Goal: Task Accomplishment & Management: Use online tool/utility

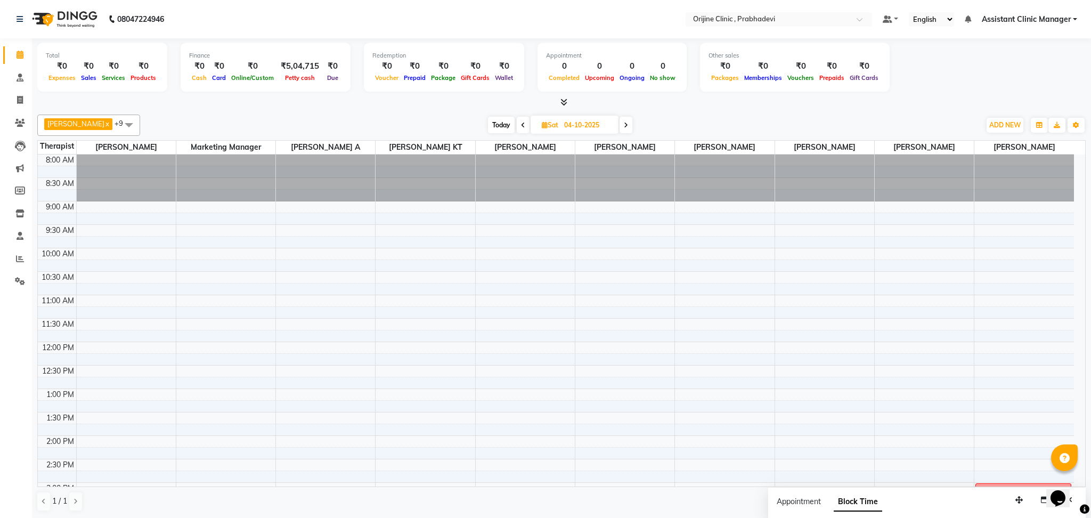
scroll to position [279, 0]
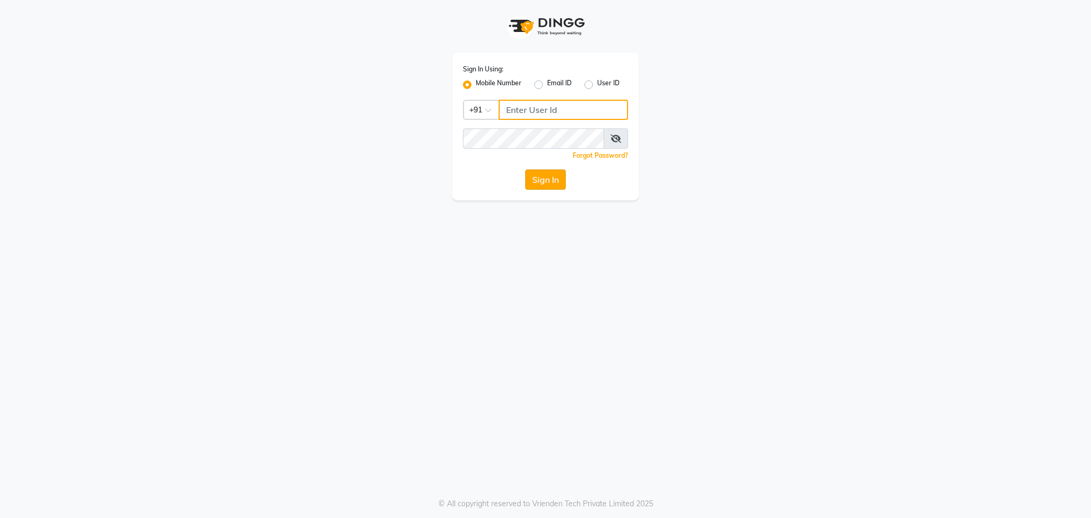
type input "8408993334"
click at [545, 185] on button "Sign In" at bounding box center [545, 179] width 40 height 20
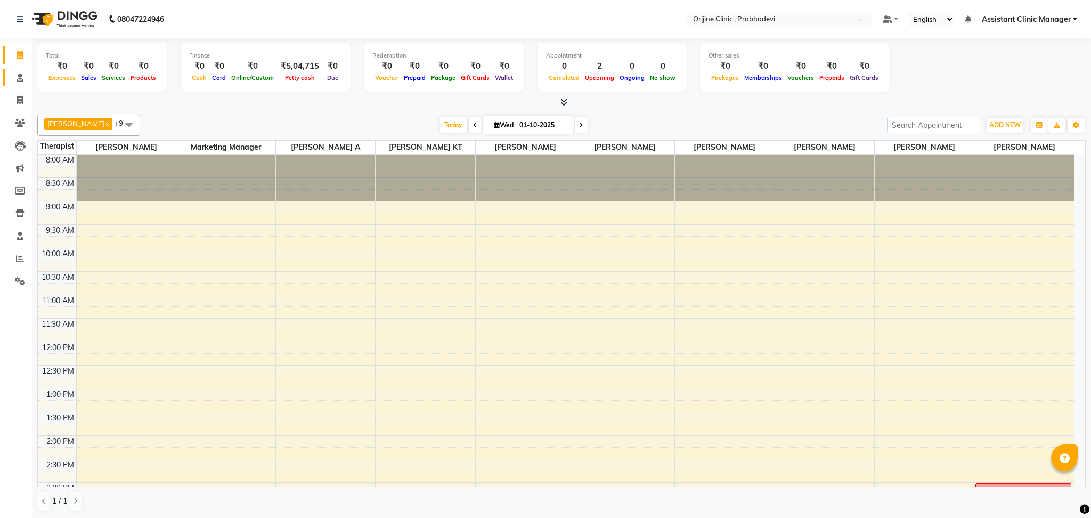
scroll to position [250, 0]
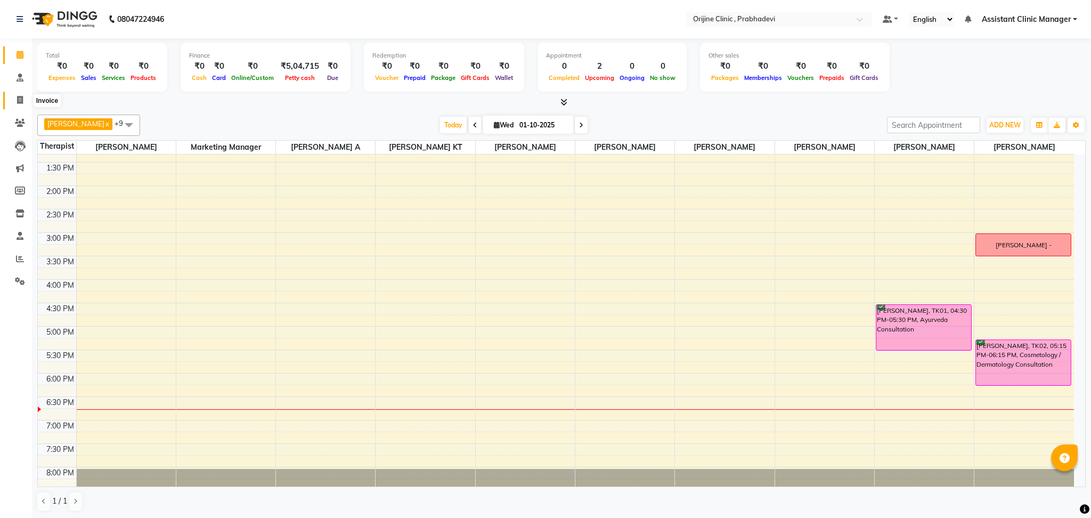
click at [24, 96] on span at bounding box center [20, 100] width 19 height 12
select select "service"
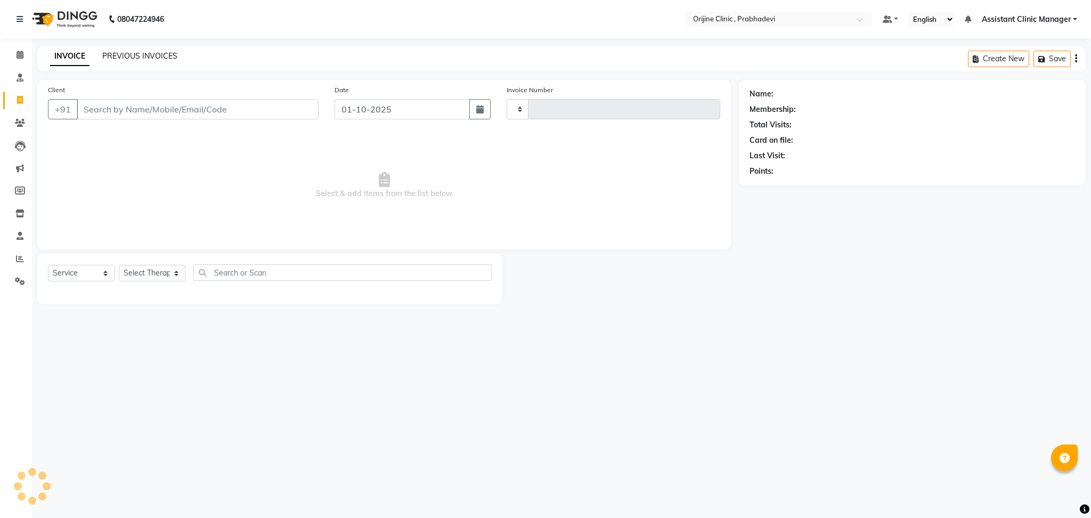
type input "0012"
select select "8675"
click at [158, 56] on link "PREVIOUS INVOICES" at bounding box center [139, 56] width 75 height 10
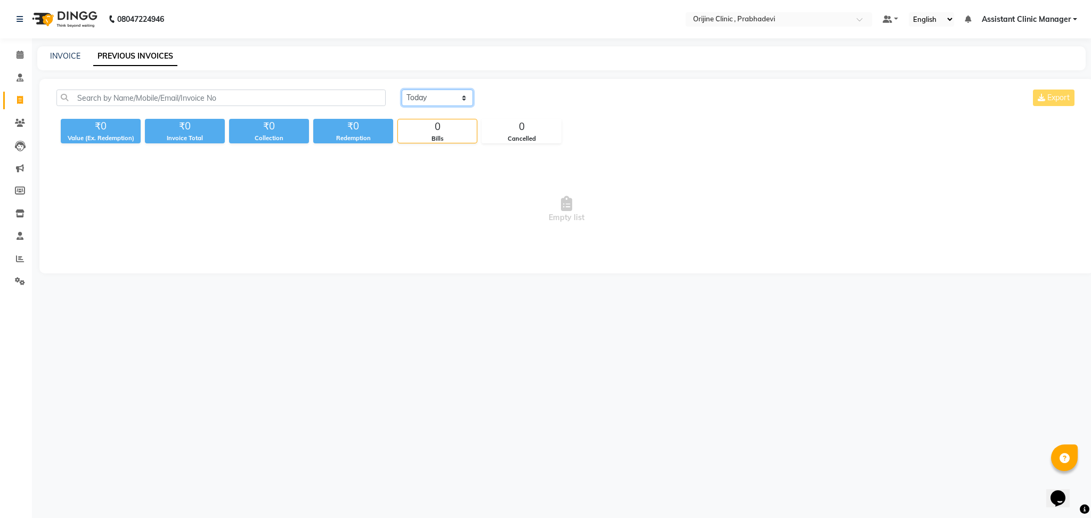
click at [439, 93] on select "[DATE] [DATE] Custom Range" at bounding box center [437, 97] width 71 height 17
select select "[DATE]"
click at [402, 89] on select "[DATE] [DATE] Custom Range" at bounding box center [437, 97] width 71 height 17
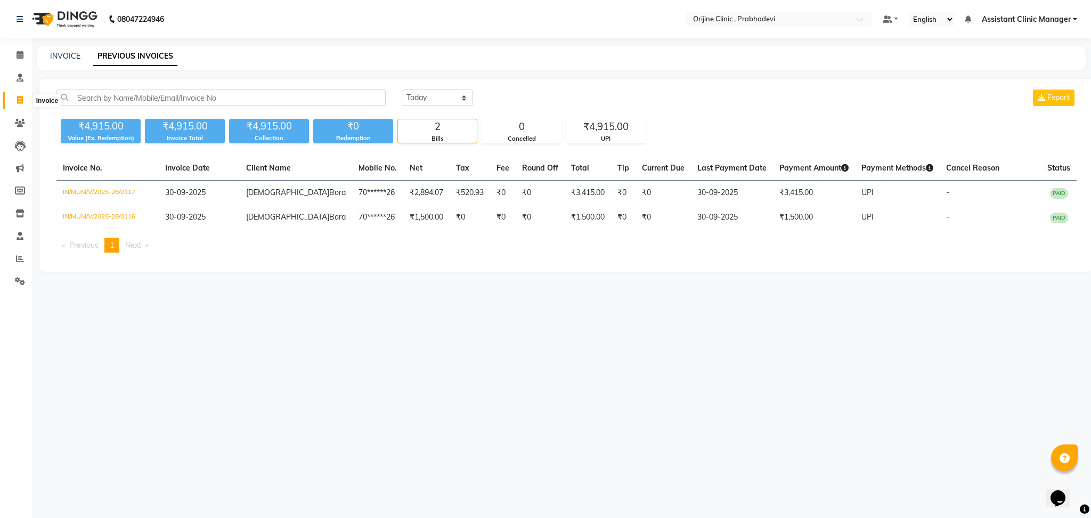
click at [19, 99] on icon at bounding box center [20, 100] width 6 height 8
select select "service"
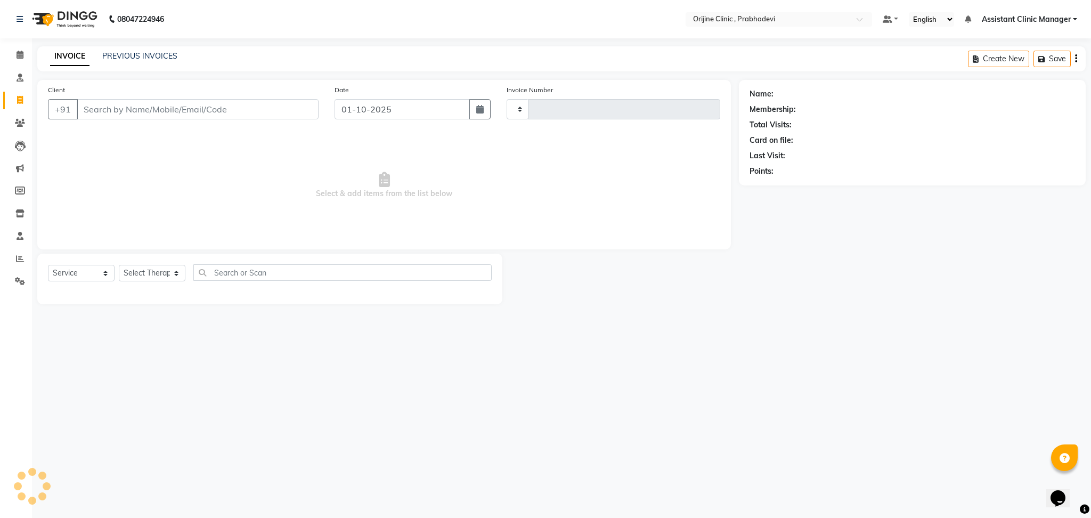
type input "0012"
select select "8675"
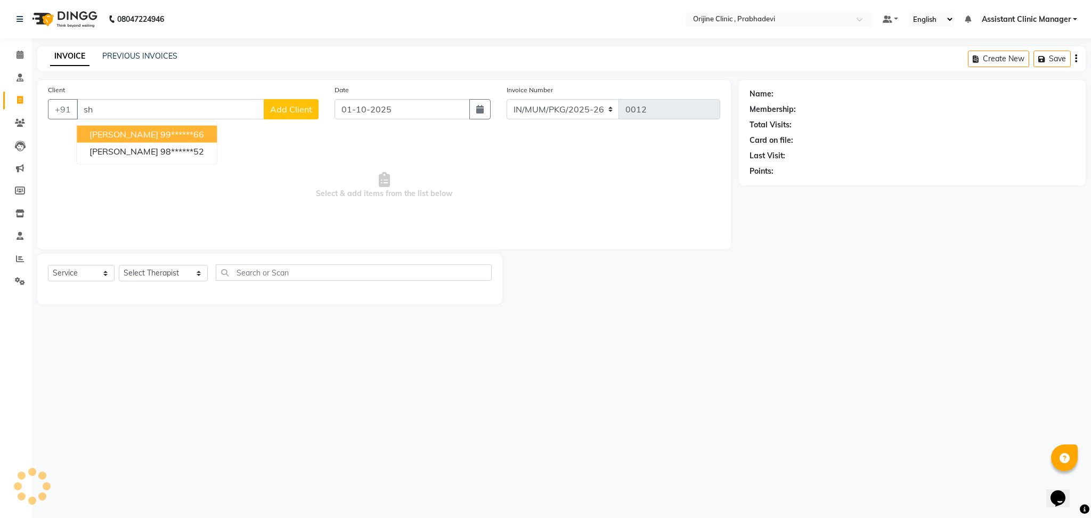
type input "s"
click at [166, 140] on button "[PERSON_NAME] 98******07" at bounding box center [147, 134] width 140 height 17
type input "98******07"
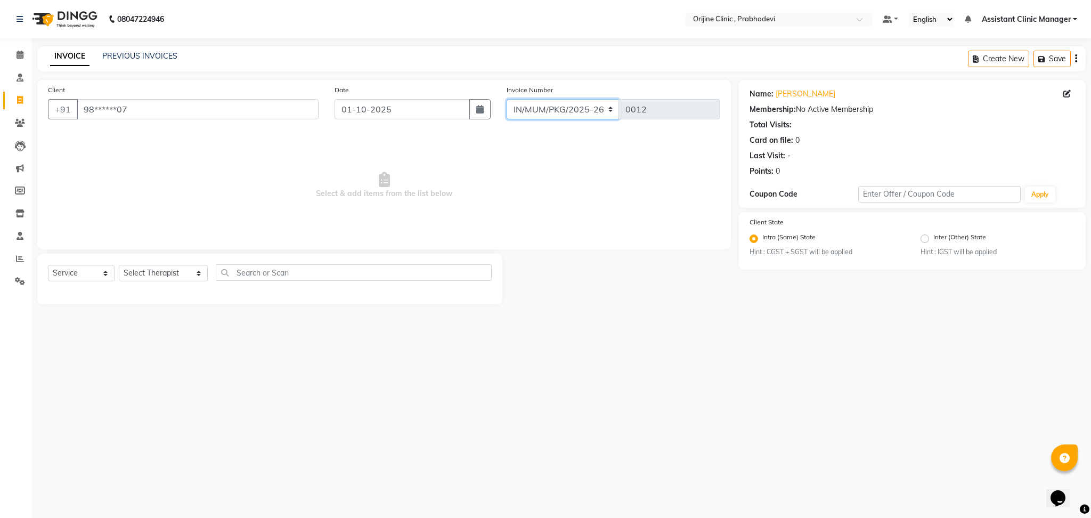
click at [576, 110] on select "MUMVCH25-26 IN/MUM/PKG/2025-26 IN/MUM/V/2025-26" at bounding box center [562, 109] width 113 height 20
select select "8674"
click at [506, 99] on select "MUMVCH25-26 IN/MUM/PKG/2025-26 IN/MUM/V/2025-26" at bounding box center [562, 109] width 113 height 20
type input "0118"
click at [134, 273] on select "Select Therapist [PERSON_NAME] [PERSON_NAME] [PERSON_NAME] [PERSON_NAME] A Assi…" at bounding box center [163, 273] width 89 height 17
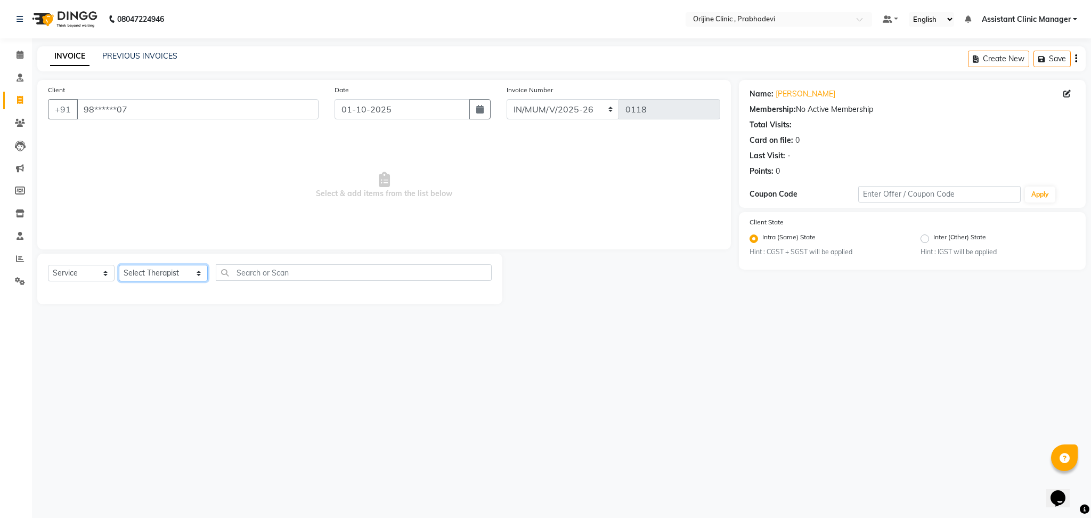
select select "85383"
click at [119, 265] on select "Select Therapist [PERSON_NAME] [PERSON_NAME] [PERSON_NAME] [PERSON_NAME] A Assi…" at bounding box center [163, 273] width 89 height 17
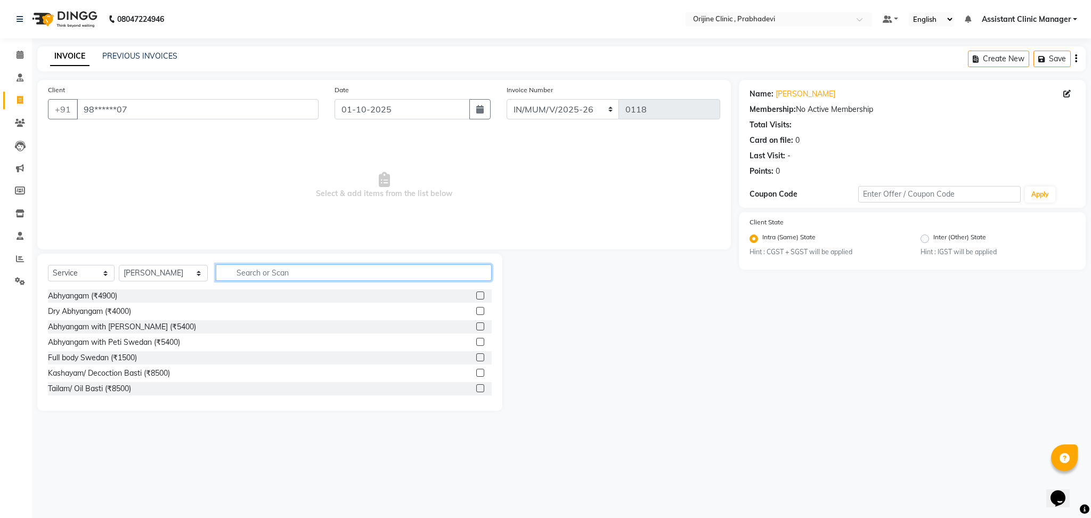
click at [222, 274] on input "text" at bounding box center [354, 272] width 276 height 17
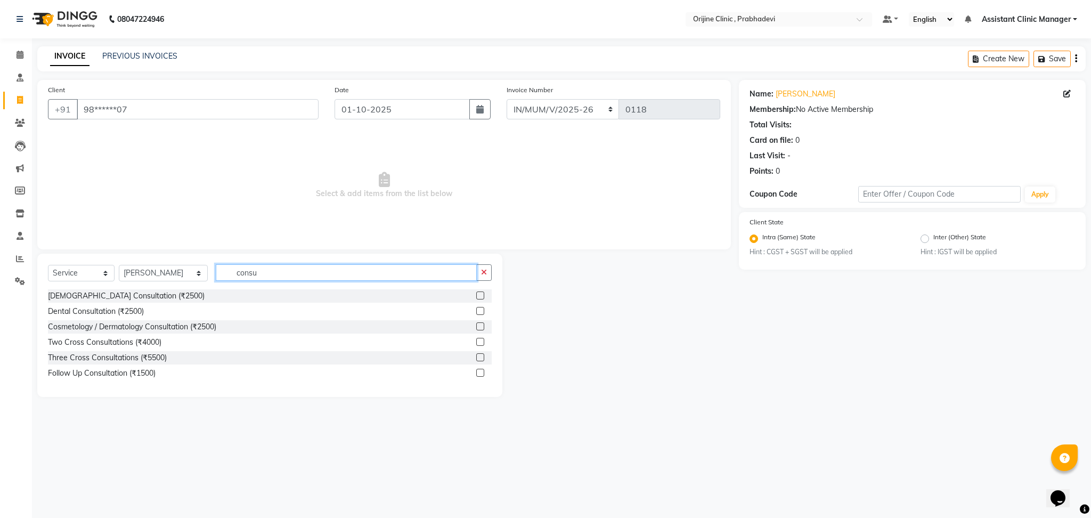
type input "consu"
click at [480, 327] on label at bounding box center [480, 326] width 8 height 8
click at [480, 327] on input "checkbox" at bounding box center [479, 326] width 7 height 7
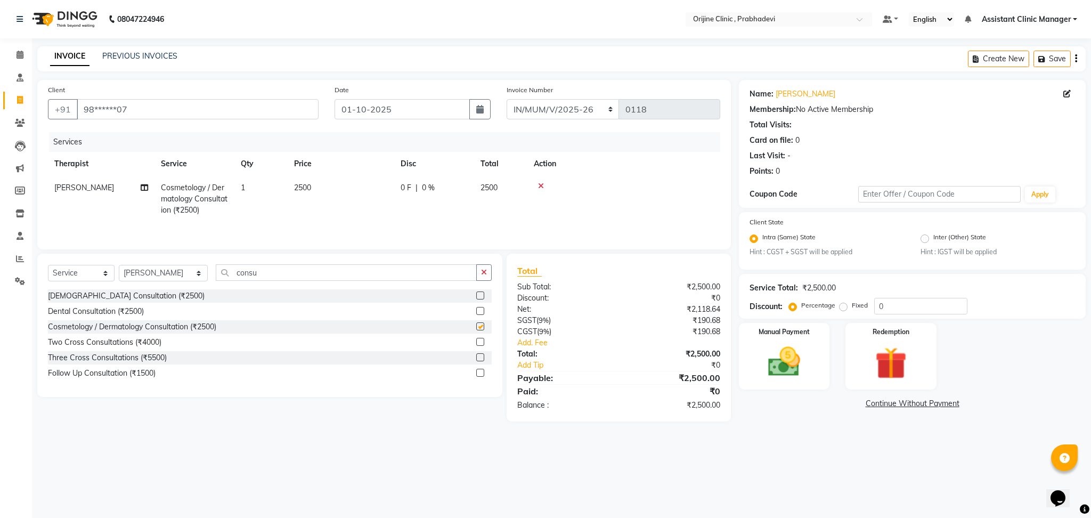
checkbox input "false"
click at [1075, 60] on button "button" at bounding box center [1076, 58] width 2 height 25
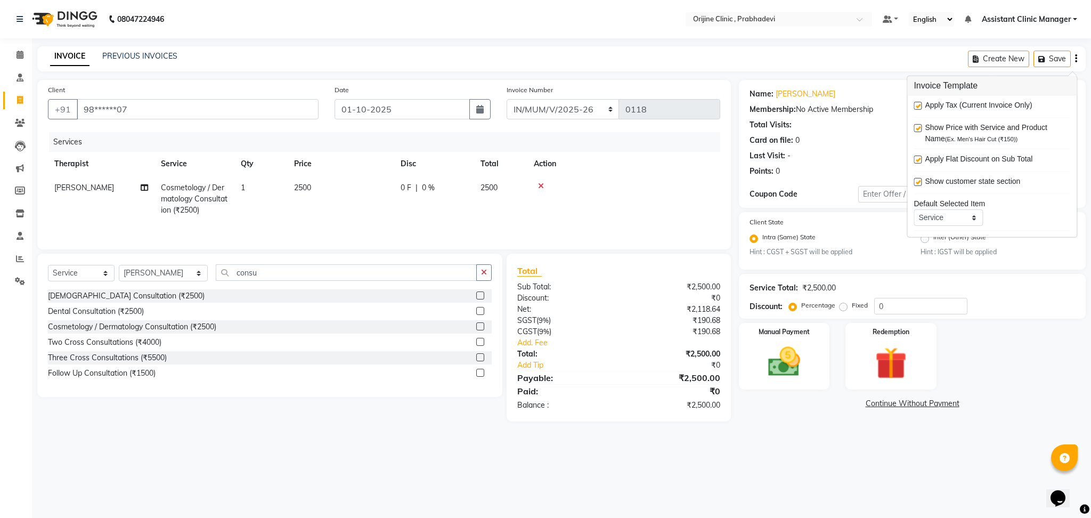
click at [915, 106] on label at bounding box center [917, 106] width 8 height 8
click at [915, 106] on input "checkbox" at bounding box center [916, 106] width 7 height 7
checkbox input "false"
click at [769, 361] on img at bounding box center [784, 361] width 54 height 38
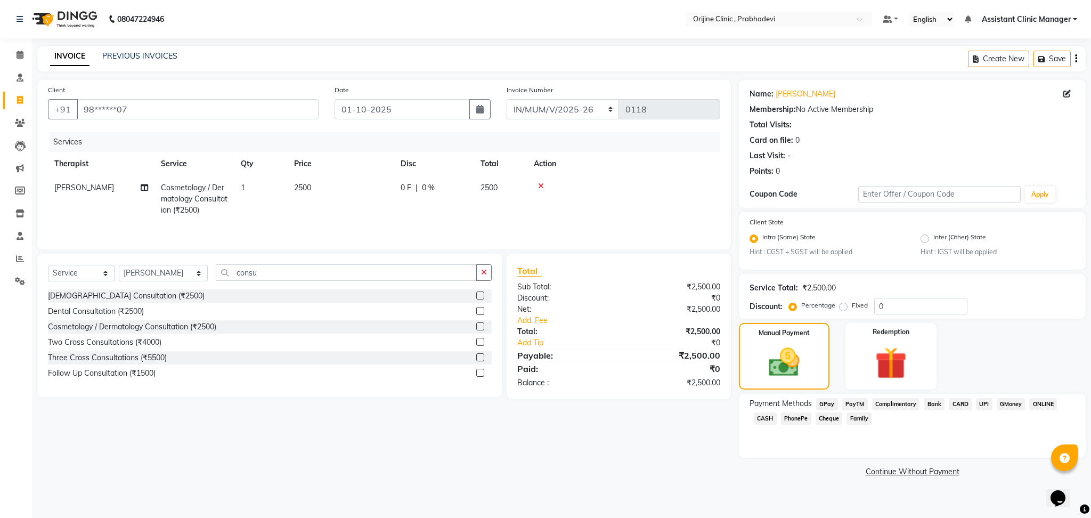
click at [978, 402] on span "UPI" at bounding box center [984, 404] width 17 height 12
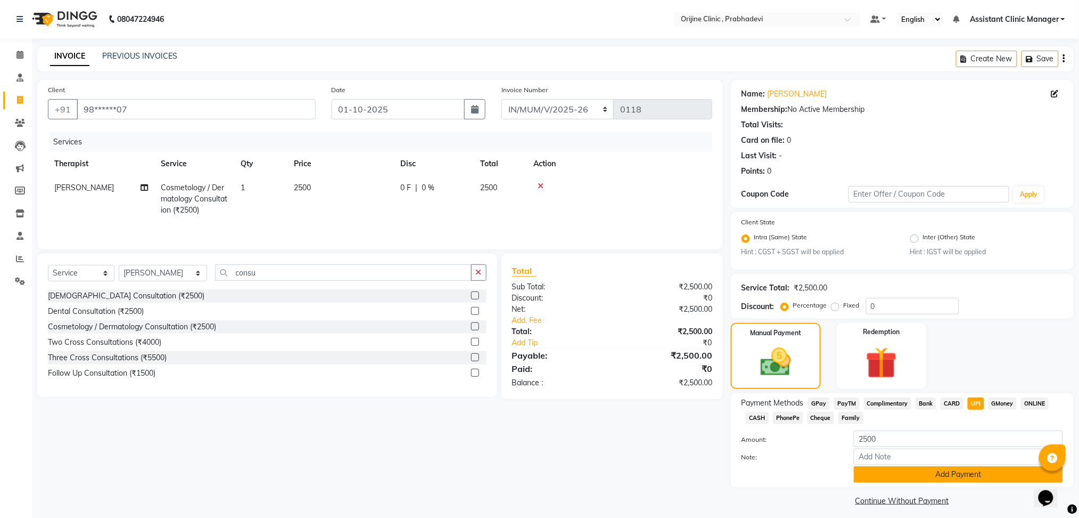
click at [912, 478] on button "Add Payment" at bounding box center [958, 474] width 209 height 17
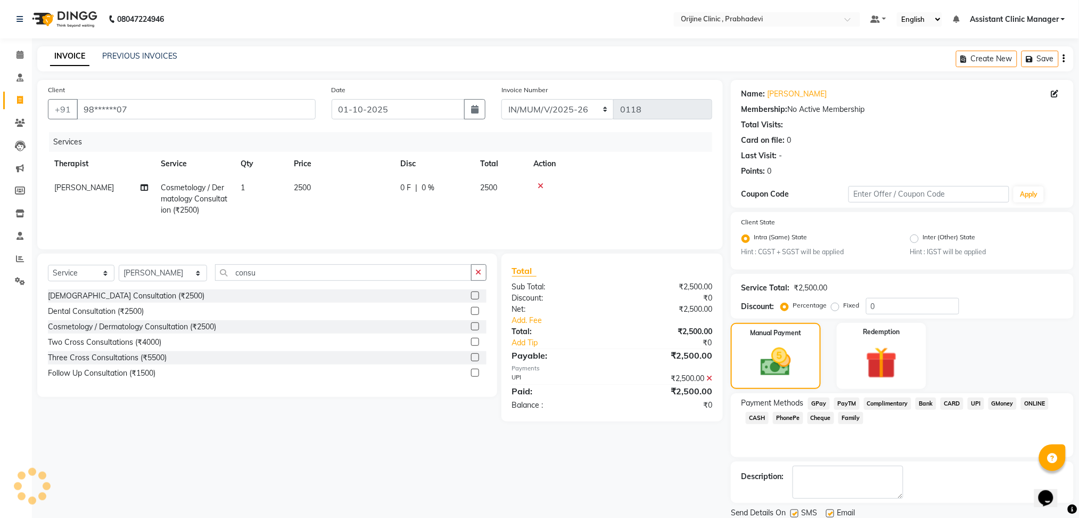
scroll to position [37, 0]
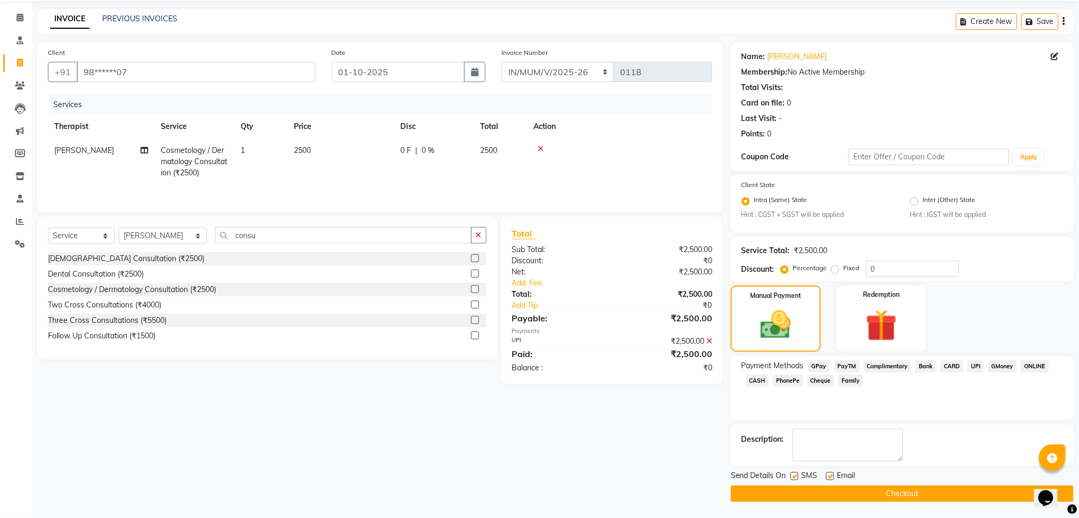
click at [778, 493] on button "Checkout" at bounding box center [902, 493] width 343 height 17
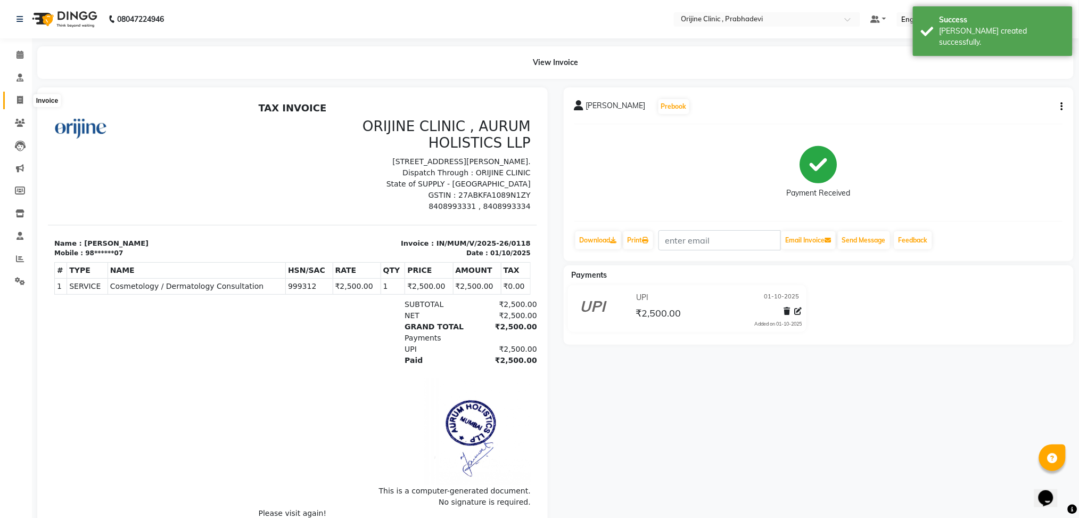
click at [21, 94] on span at bounding box center [20, 100] width 19 height 12
select select "service"
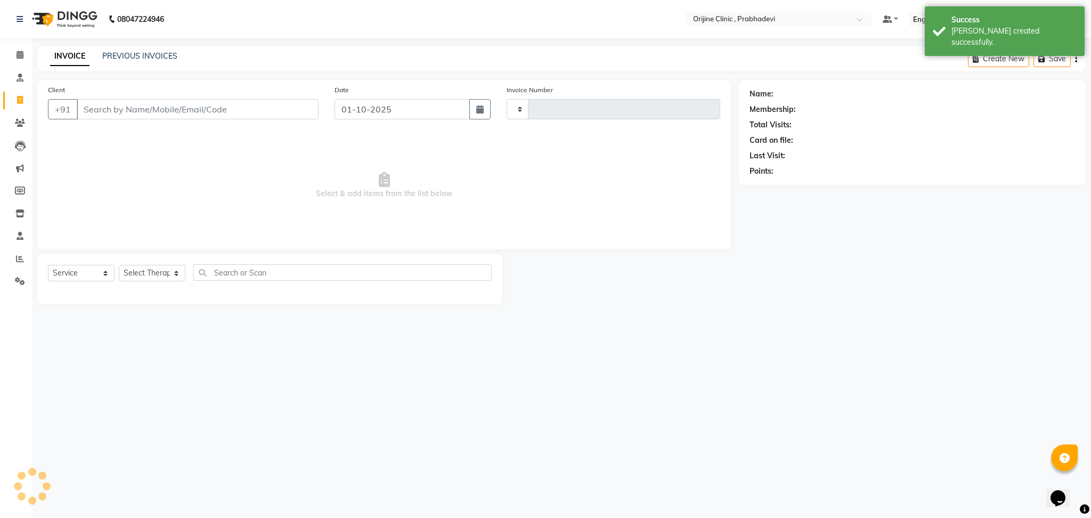
type input "0012"
select select "8675"
type input "h"
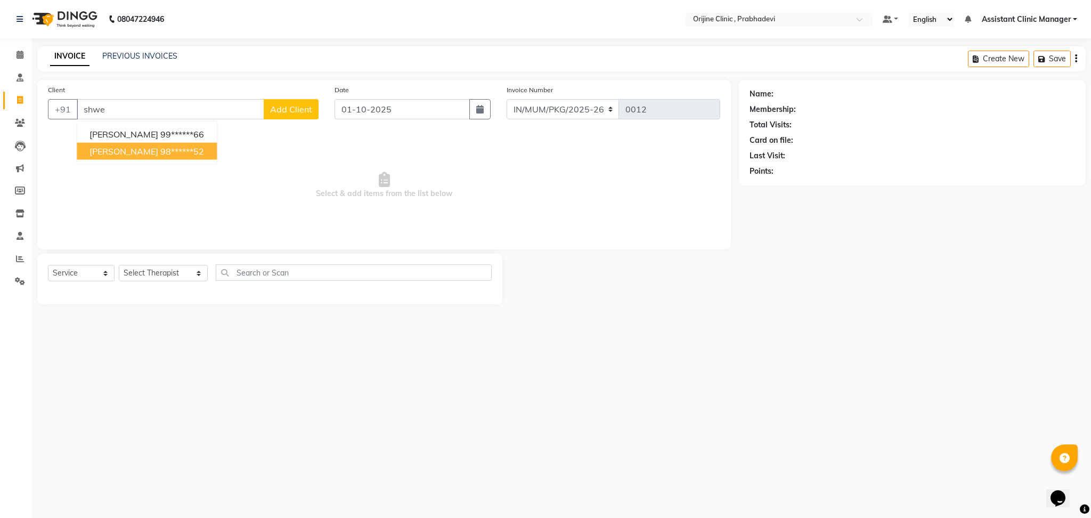
click at [138, 149] on span "[PERSON_NAME]" at bounding box center [123, 151] width 69 height 11
type input "98******52"
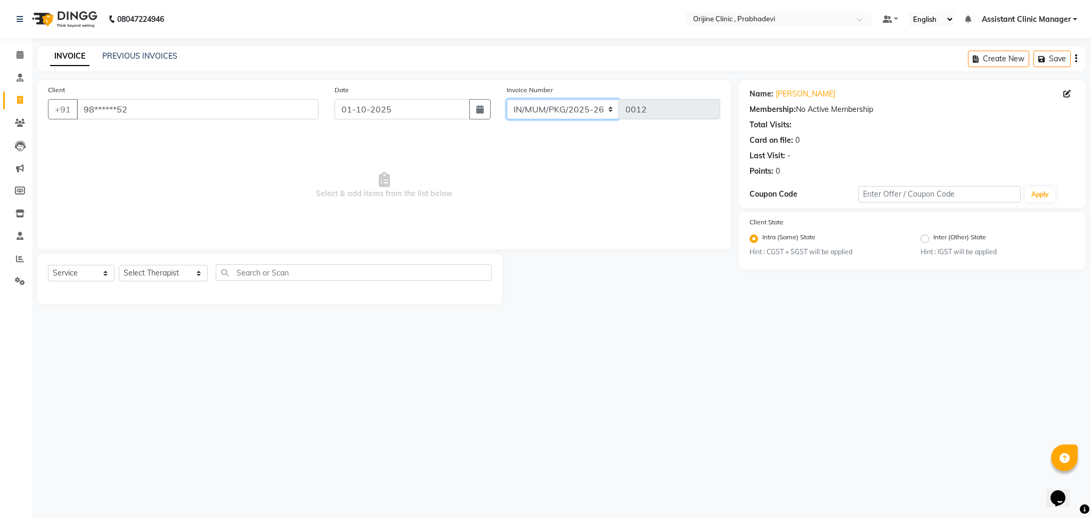
click at [542, 116] on select "MUMVCH25-26 IN/MUM/PKG/2025-26 IN/MUM/V/2025-26" at bounding box center [562, 109] width 113 height 20
select select "8674"
click at [506, 99] on select "MUMVCH25-26 IN/MUM/PKG/2025-26 IN/MUM/V/2025-26" at bounding box center [562, 109] width 113 height 20
type input "0119"
click at [125, 275] on select "Select Therapist [PERSON_NAME] [PERSON_NAME] [PERSON_NAME] [PERSON_NAME] A Assi…" at bounding box center [163, 273] width 89 height 17
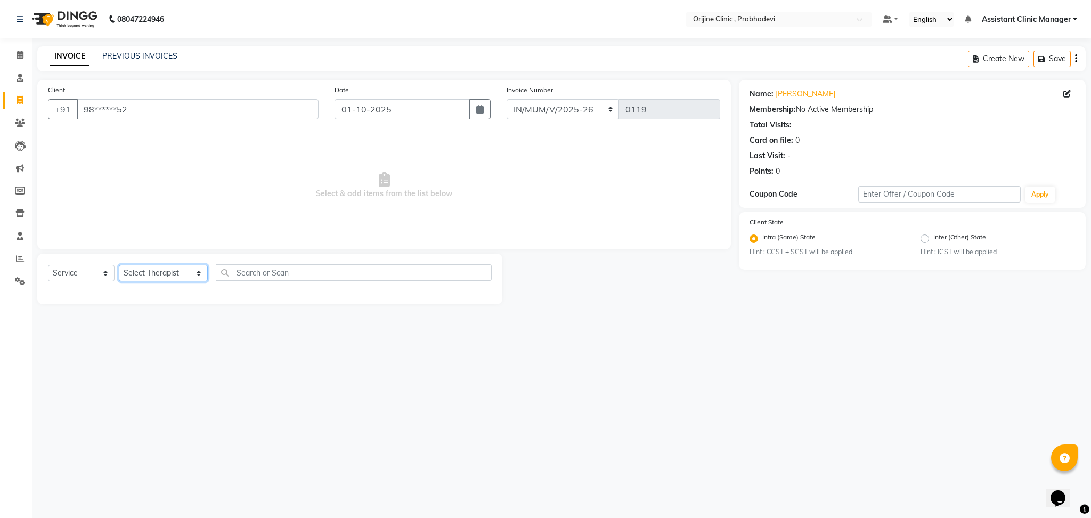
select select "85382"
click at [119, 265] on select "Select Therapist [PERSON_NAME] [PERSON_NAME] [PERSON_NAME] [PERSON_NAME] A Assi…" at bounding box center [163, 273] width 89 height 17
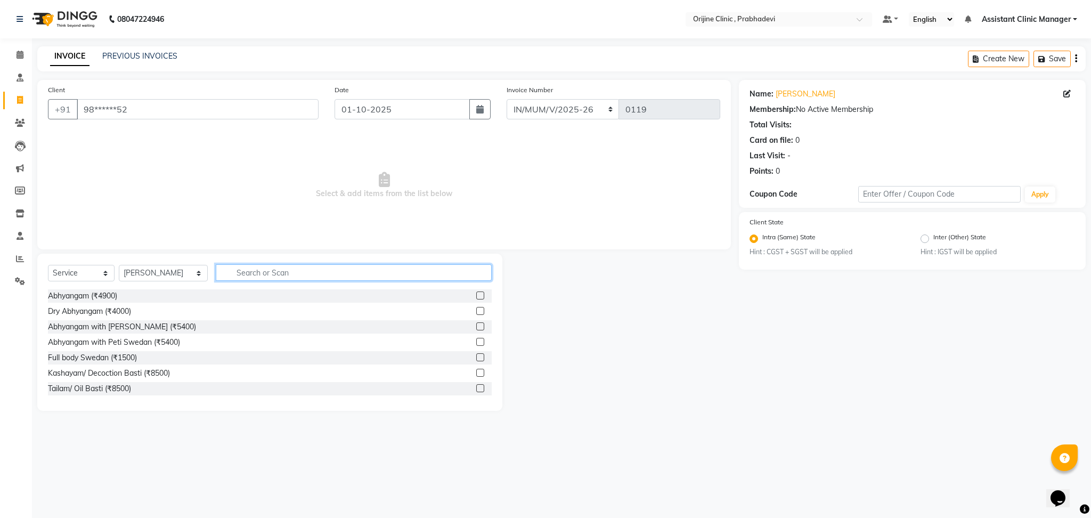
click at [236, 274] on input "text" at bounding box center [354, 272] width 276 height 17
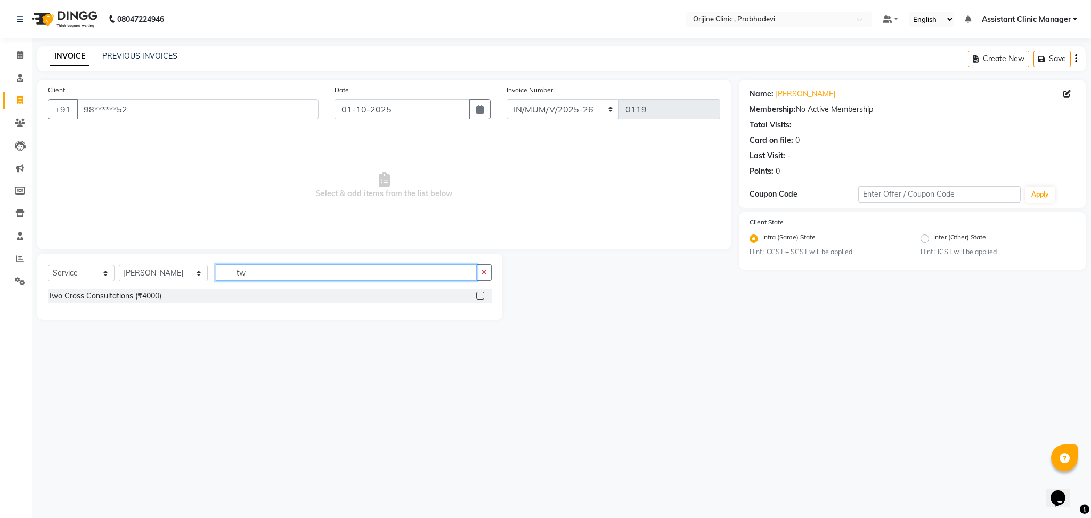
type input "tw"
click at [481, 296] on label at bounding box center [480, 295] width 8 height 8
click at [481, 296] on input "checkbox" at bounding box center [479, 295] width 7 height 7
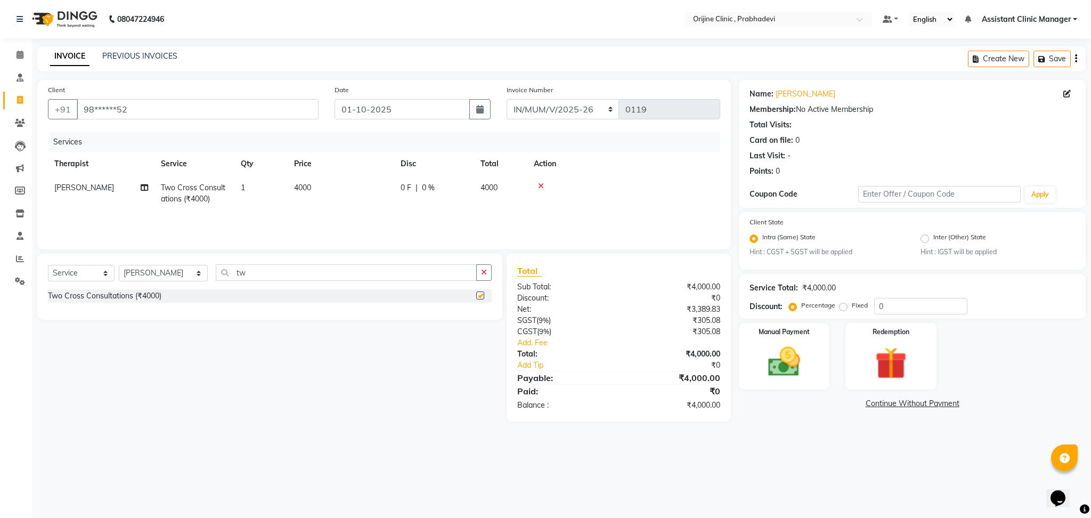
checkbox input "false"
click at [1079, 58] on div "Create New Save" at bounding box center [1027, 58] width 118 height 25
click at [1076, 59] on icon "button" at bounding box center [1076, 59] width 2 height 1
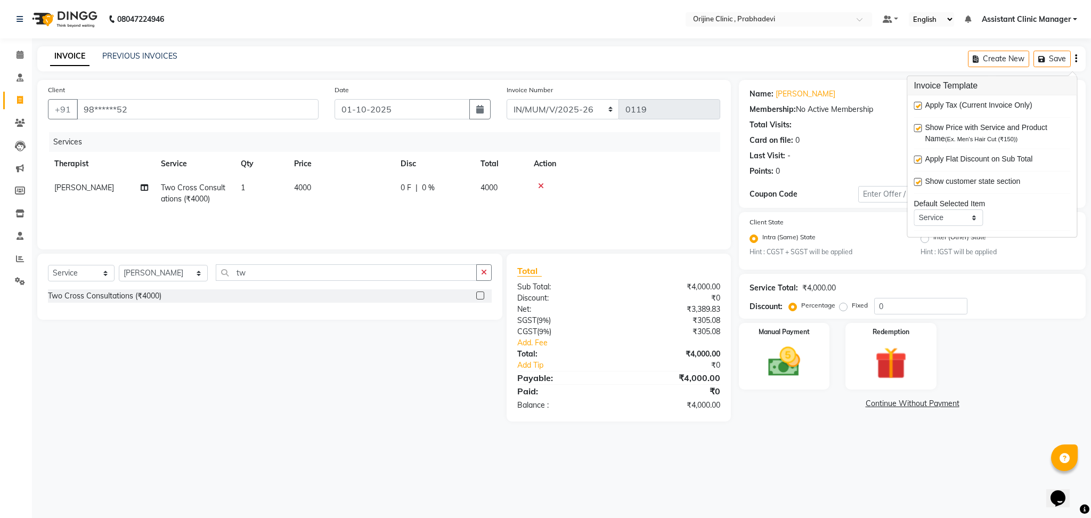
click at [918, 103] on label at bounding box center [917, 106] width 8 height 8
click at [918, 103] on input "checkbox" at bounding box center [916, 106] width 7 height 7
checkbox input "false"
click at [788, 354] on img at bounding box center [784, 361] width 54 height 38
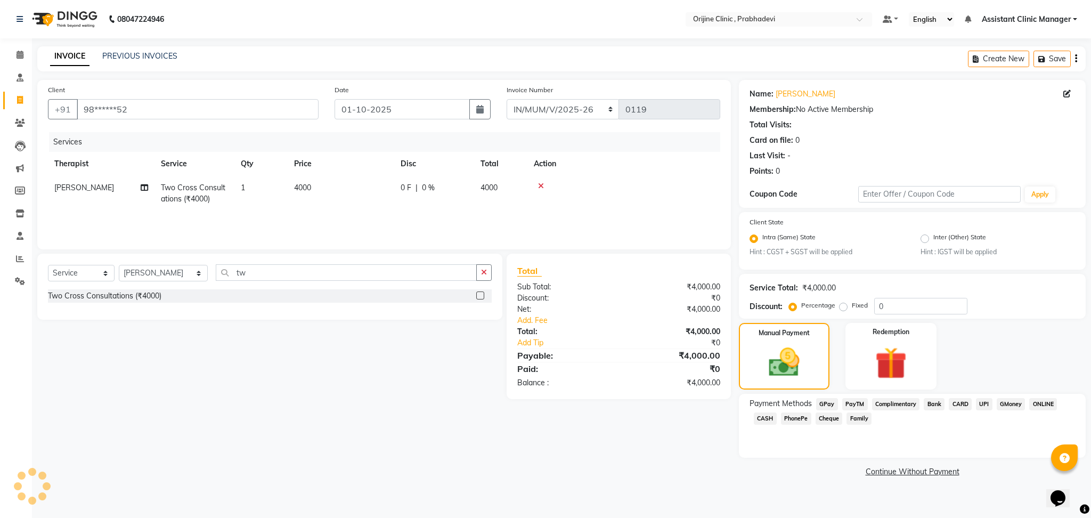
click at [767, 420] on span "CASH" at bounding box center [764, 418] width 23 height 12
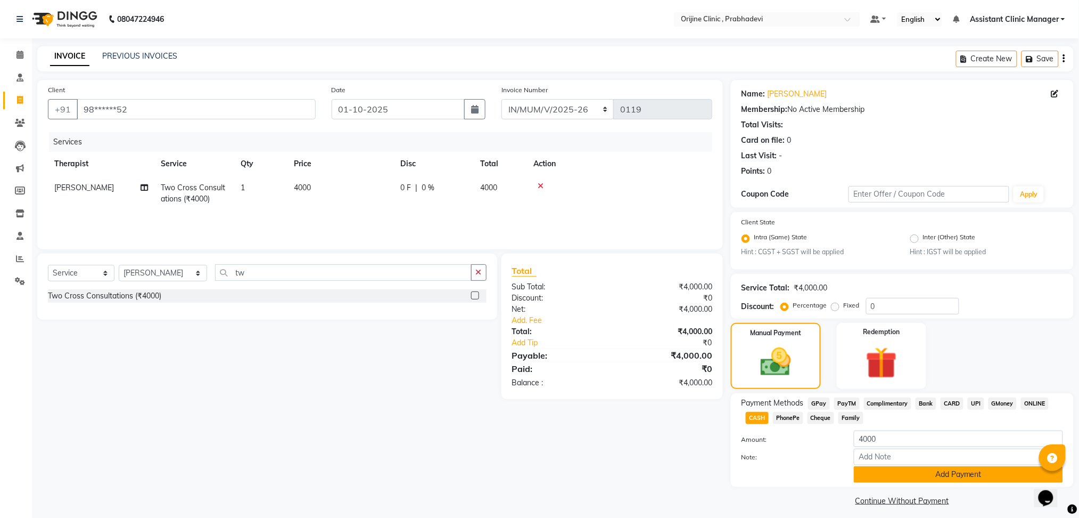
click at [894, 479] on button "Add Payment" at bounding box center [958, 474] width 209 height 17
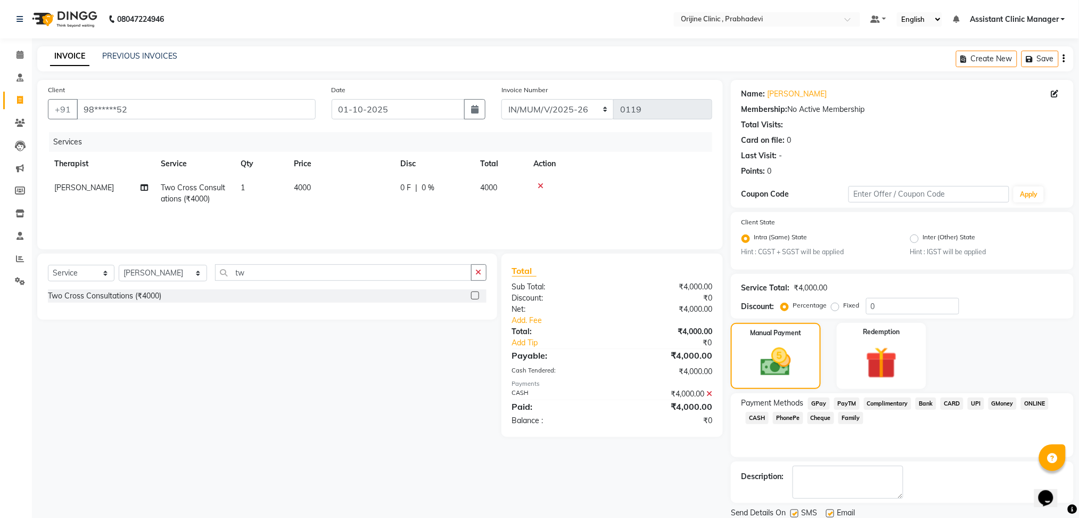
scroll to position [37, 0]
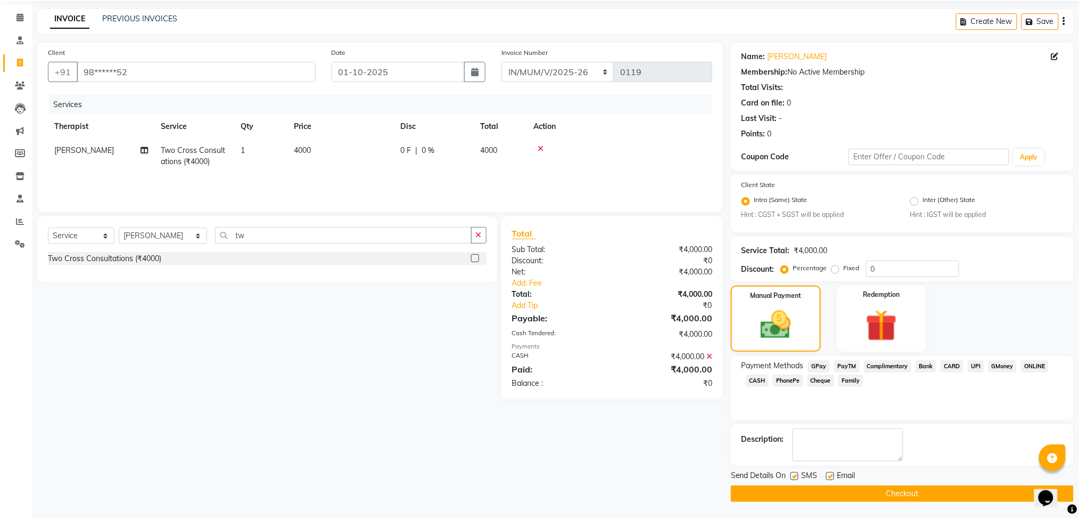
click at [752, 491] on button "Checkout" at bounding box center [902, 493] width 343 height 17
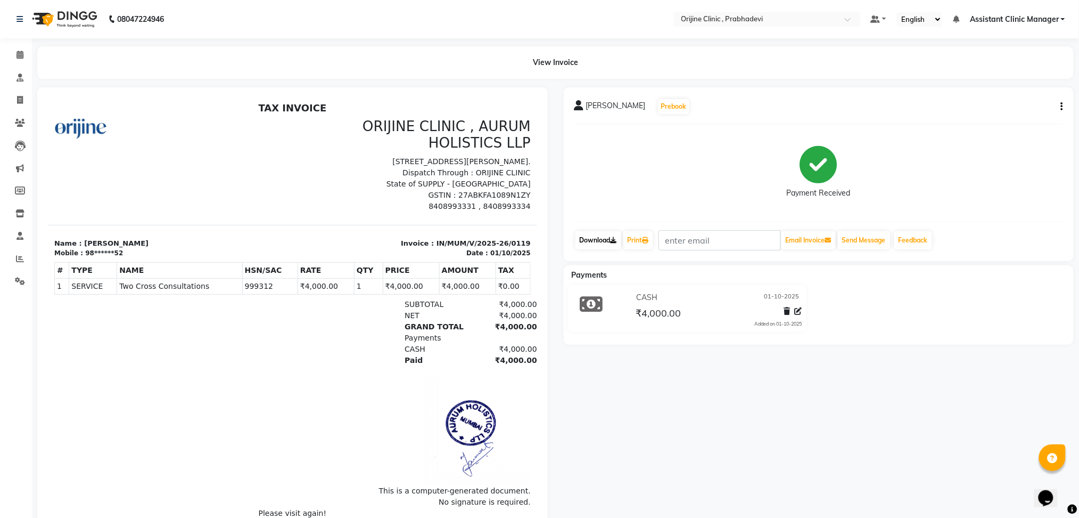
click at [601, 240] on link "Download" at bounding box center [599, 240] width 46 height 18
click at [18, 101] on icon at bounding box center [20, 100] width 6 height 8
select select "service"
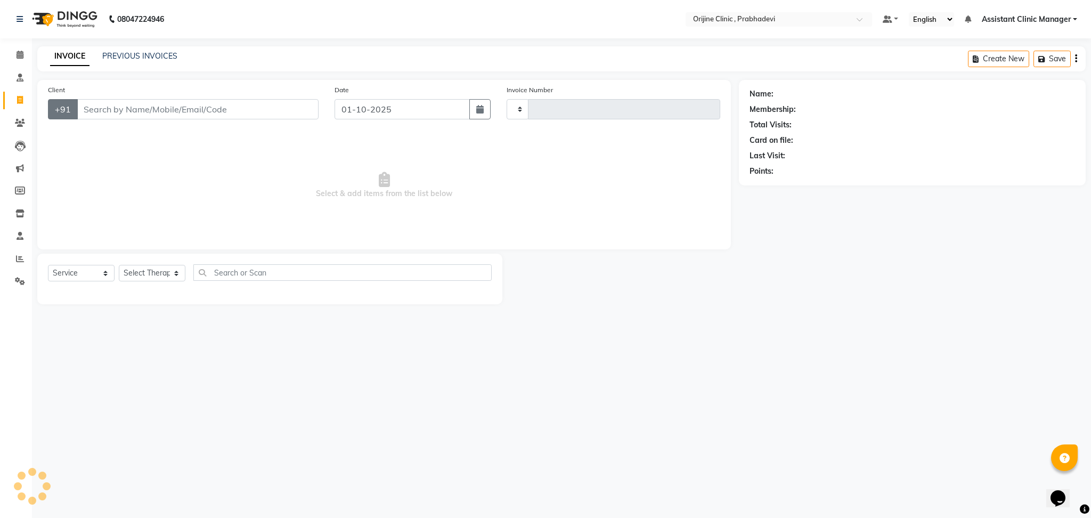
type input "0012"
select select "8675"
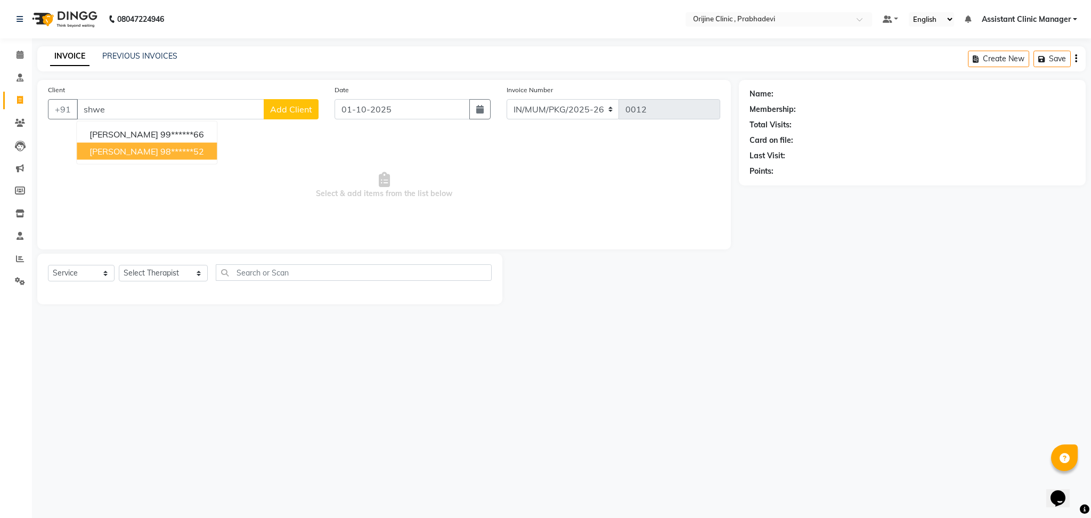
click at [125, 146] on span "[PERSON_NAME]" at bounding box center [123, 151] width 69 height 11
type input "98******52"
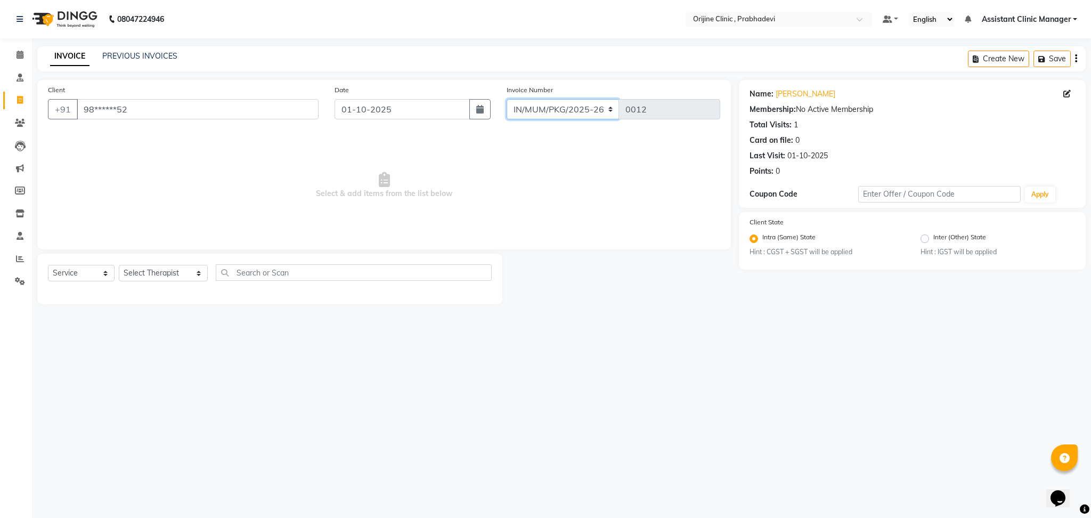
click at [527, 110] on select "MUMVCH25-26 IN/MUM/PKG/2025-26 IN/MUM/V/2025-26" at bounding box center [562, 109] width 113 height 20
select select "8674"
click at [506, 99] on select "MUMVCH25-26 IN/MUM/PKG/2025-26 IN/MUM/V/2025-26" at bounding box center [562, 109] width 113 height 20
type input "0120"
click at [94, 271] on select "Select Service Product Membership Package Voucher Prepaid Gift Card" at bounding box center [81, 273] width 67 height 17
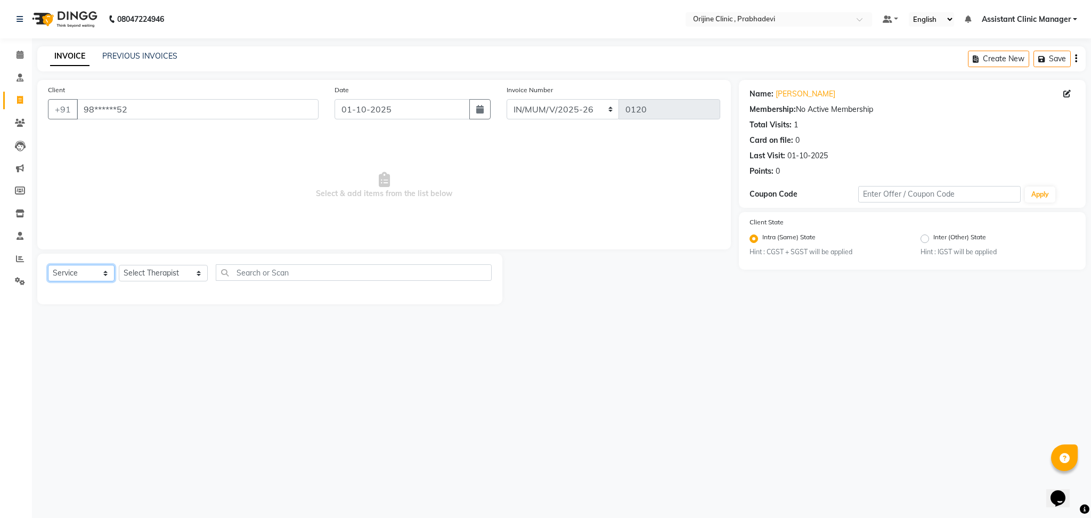
select select "product"
click at [48, 265] on select "Select Service Product Membership Package Voucher Prepaid Gift Card" at bounding box center [81, 273] width 67 height 17
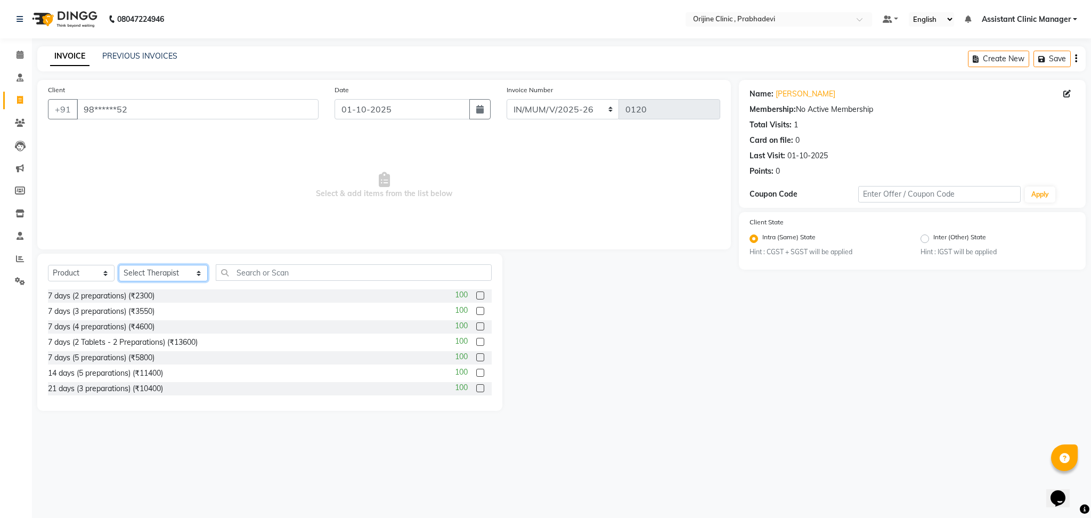
click at [154, 269] on select "Select Therapist [PERSON_NAME] [PERSON_NAME] [PERSON_NAME] [PERSON_NAME] A Assi…" at bounding box center [163, 273] width 89 height 17
select select "84757"
click at [119, 265] on select "Select Therapist [PERSON_NAME] [PERSON_NAME] [PERSON_NAME] [PERSON_NAME] A Assi…" at bounding box center [163, 273] width 89 height 17
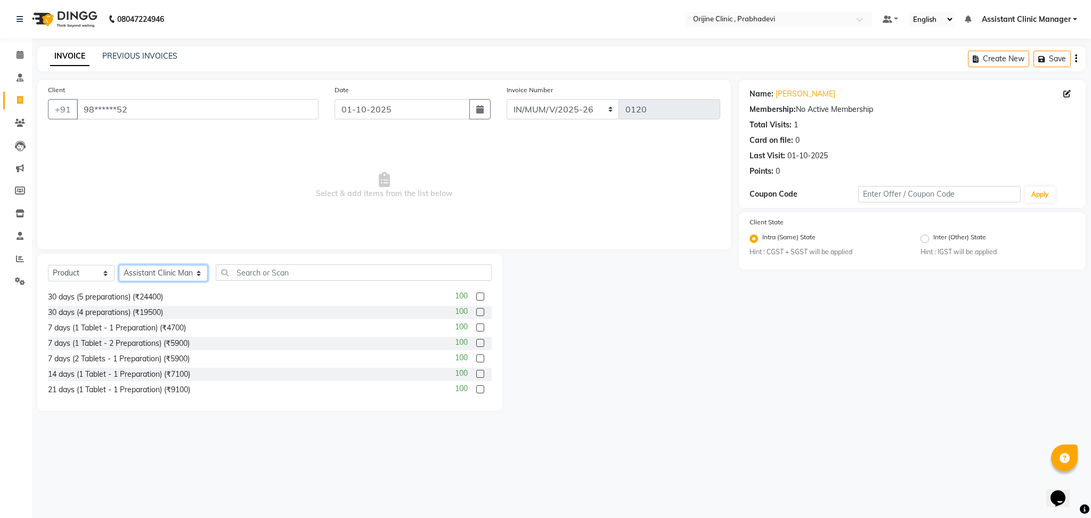
scroll to position [232, 0]
click at [243, 272] on input "text" at bounding box center [354, 272] width 276 height 17
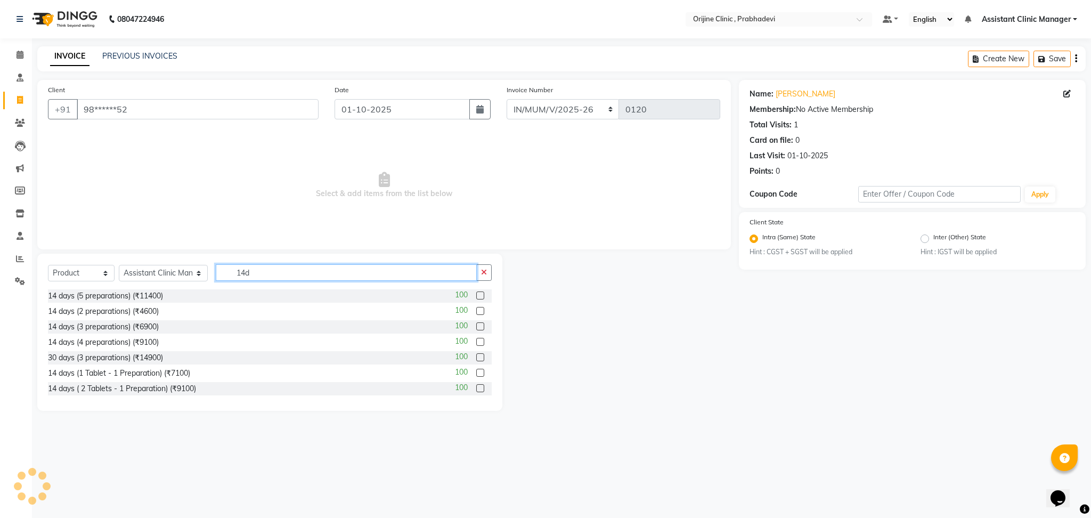
scroll to position [0, 0]
type input "14"
click at [476, 324] on label at bounding box center [480, 326] width 8 height 8
click at [476, 324] on input "checkbox" at bounding box center [479, 326] width 7 height 7
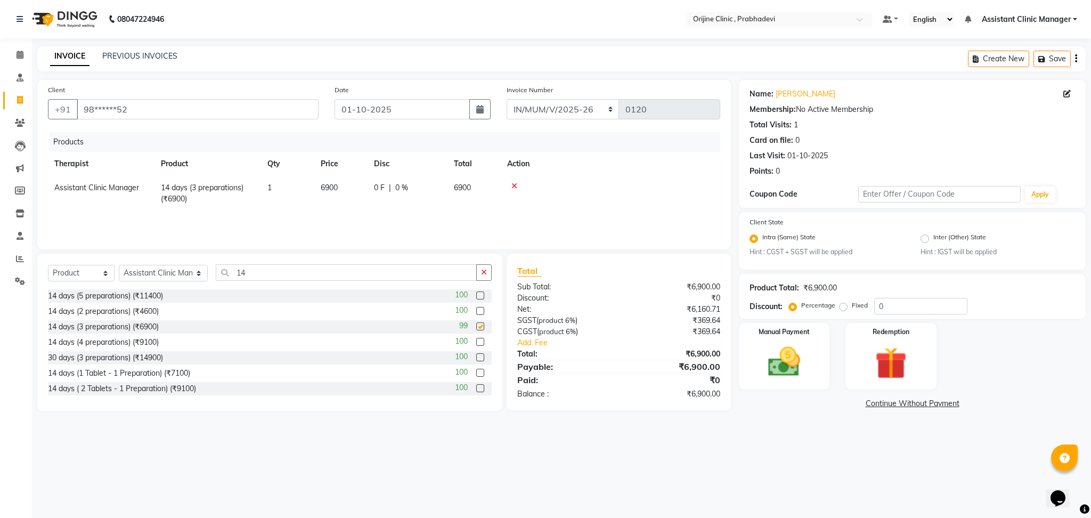
checkbox input "false"
click at [774, 358] on img at bounding box center [784, 361] width 54 height 38
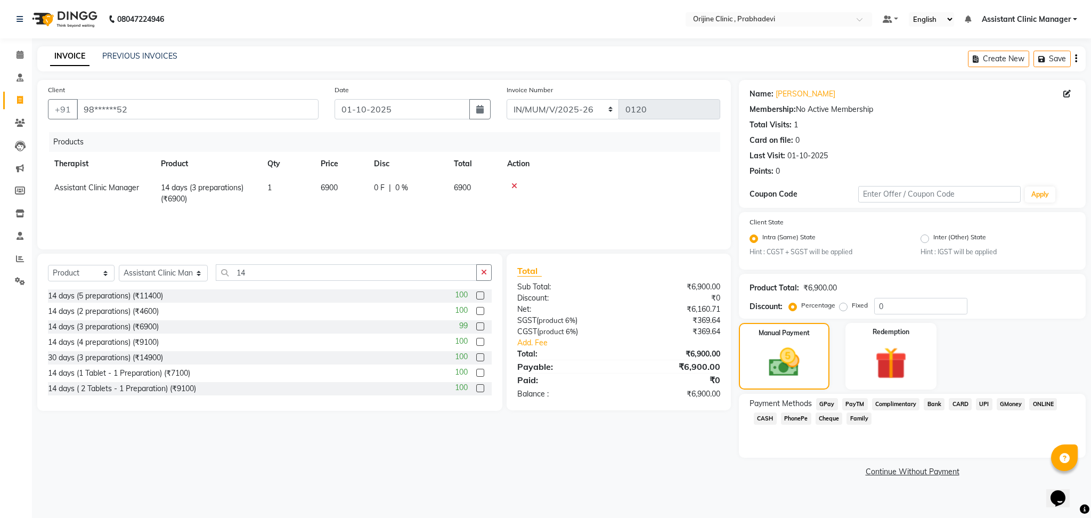
click at [906, 472] on link "Continue Without Payment" at bounding box center [912, 471] width 342 height 11
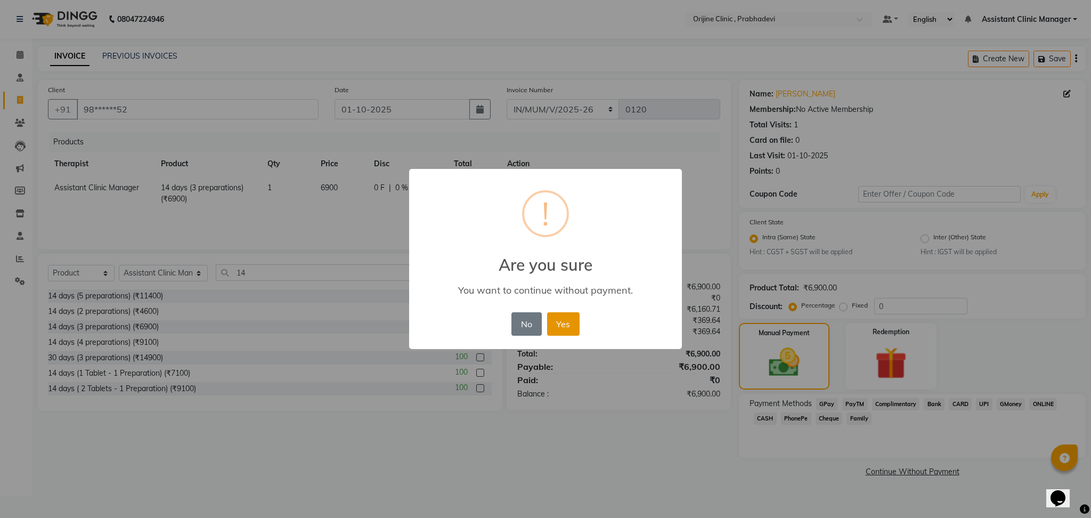
click at [566, 315] on button "Yes" at bounding box center [563, 323] width 32 height 23
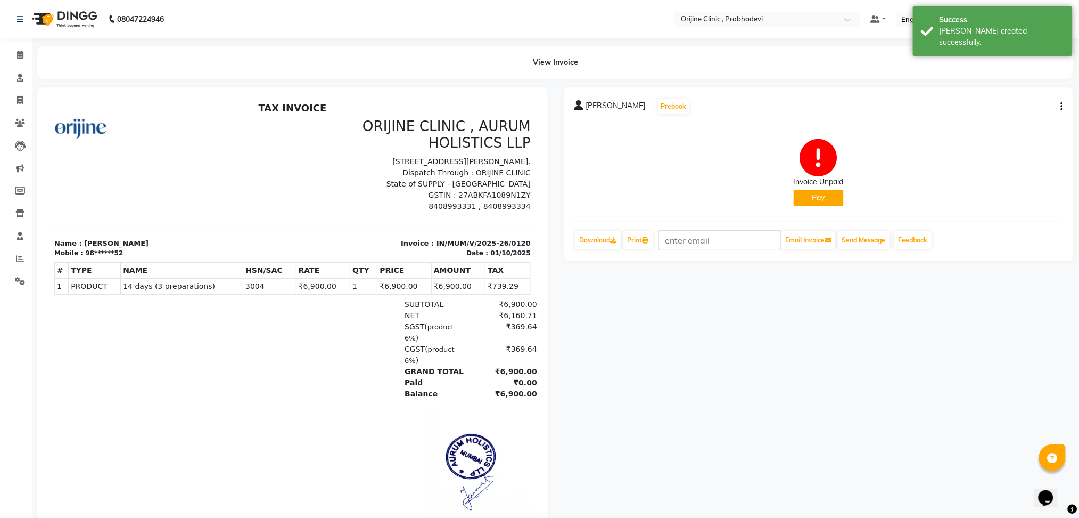
click at [815, 206] on button "Pay" at bounding box center [819, 198] width 50 height 17
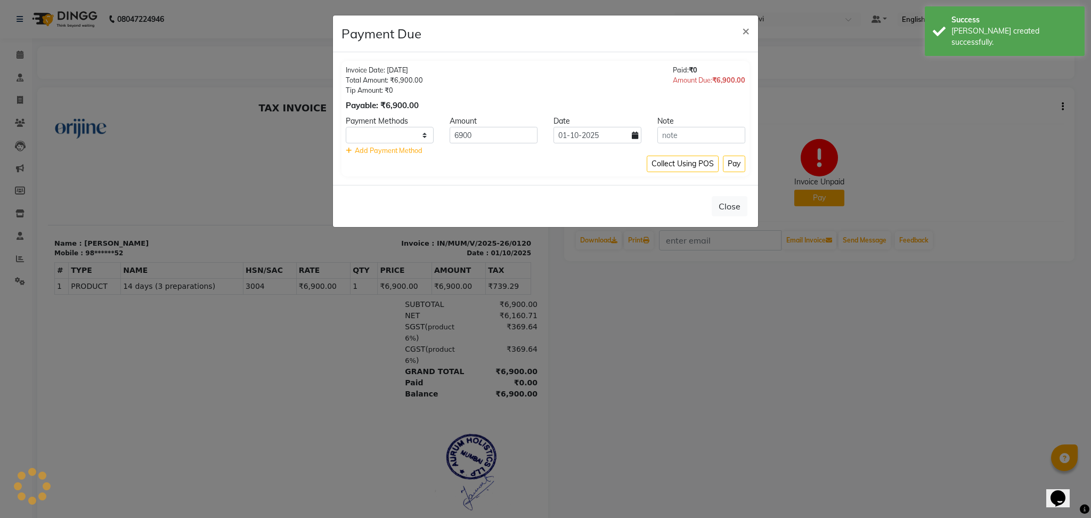
select select "1"
click at [484, 137] on input "6900" at bounding box center [493, 135] width 88 height 17
type input "6500"
click at [545, 161] on div "Collect Using POS Pay" at bounding box center [545, 163] width 399 height 17
click at [409, 146] on span "Add Payment Method" at bounding box center [389, 150] width 68 height 9
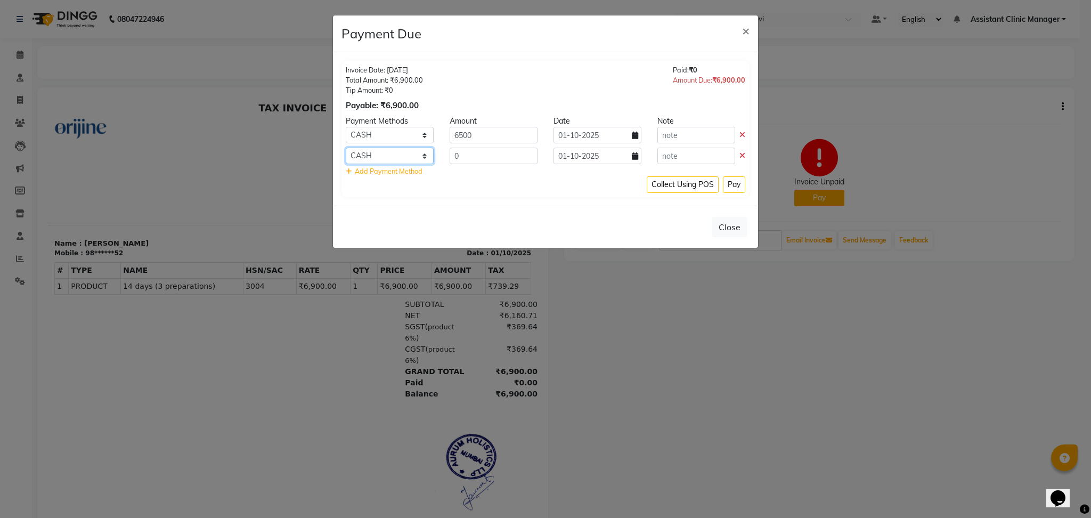
click at [415, 155] on select "GPay PayTM Complimentary Bank CARD UPI GMoney ONLINE CASH PhonePe Cheque Family" at bounding box center [390, 156] width 88 height 17
select select "8"
click at [346, 148] on select "GPay PayTM Complimentary Bank CARD UPI GMoney ONLINE CASH PhonePe Cheque Family" at bounding box center [390, 156] width 88 height 17
click at [499, 161] on input "0" at bounding box center [493, 156] width 88 height 17
type input "400"
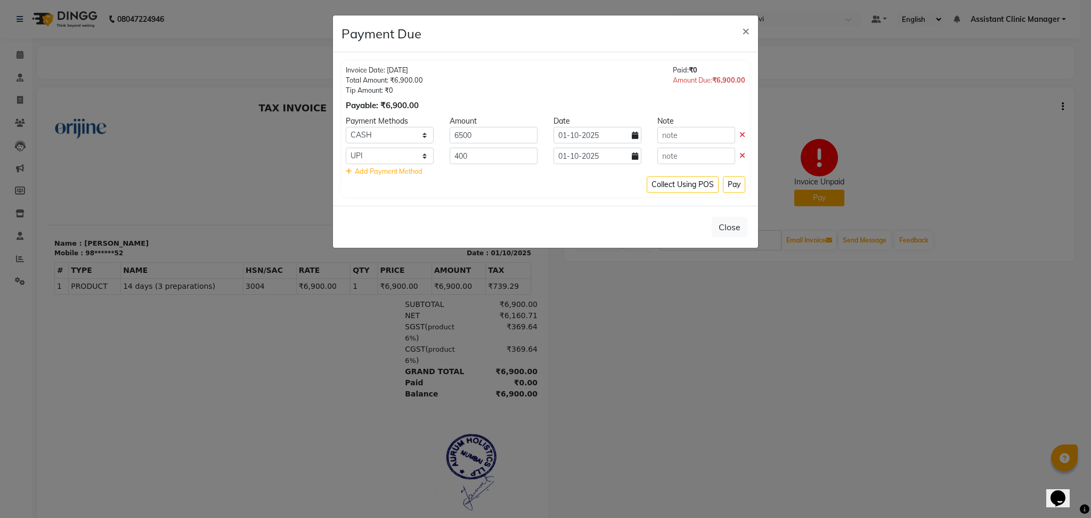
click at [611, 190] on div "Collect Using POS Pay" at bounding box center [545, 184] width 399 height 17
click at [731, 183] on button "Pay" at bounding box center [734, 184] width 22 height 17
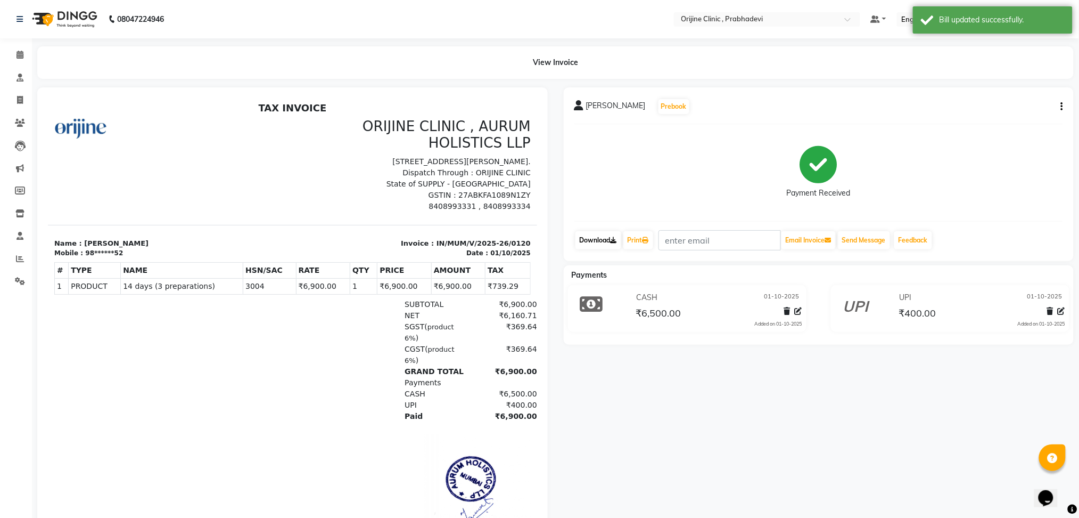
click at [607, 237] on link "Download" at bounding box center [599, 240] width 46 height 18
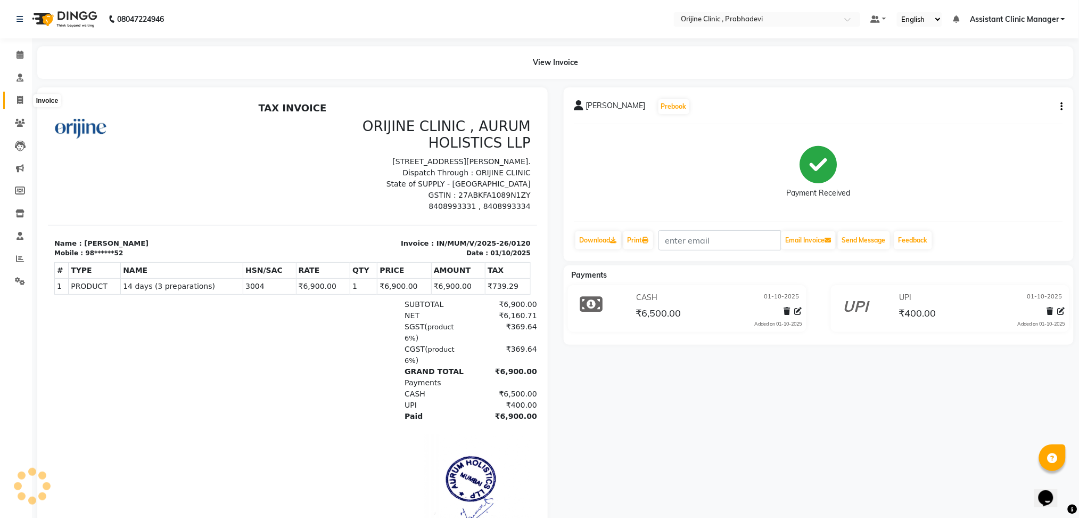
click at [14, 105] on span at bounding box center [20, 100] width 19 height 12
select select "service"
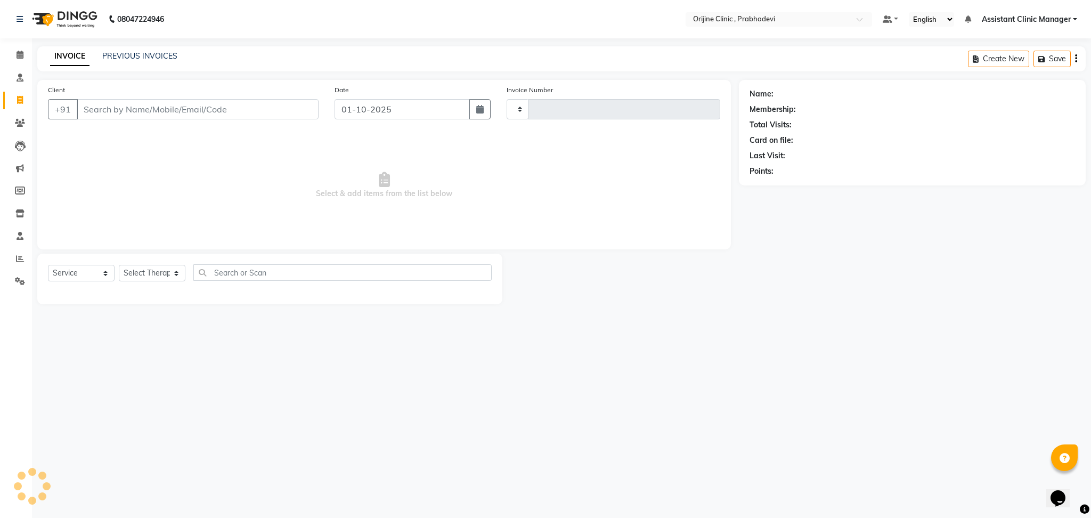
type input "0012"
select select "8675"
click at [132, 55] on link "PREVIOUS INVOICES" at bounding box center [139, 56] width 75 height 10
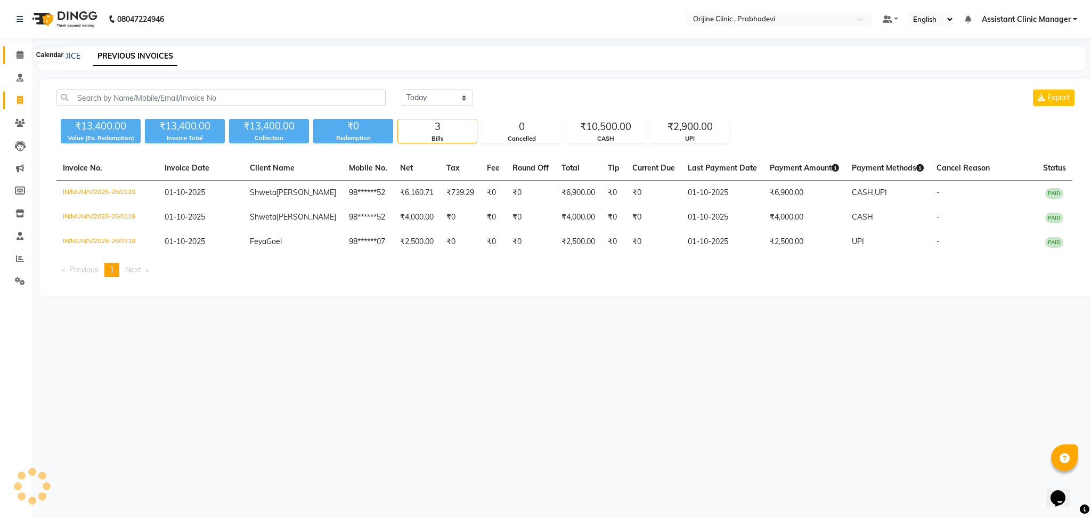
click at [18, 53] on icon at bounding box center [20, 55] width 7 height 8
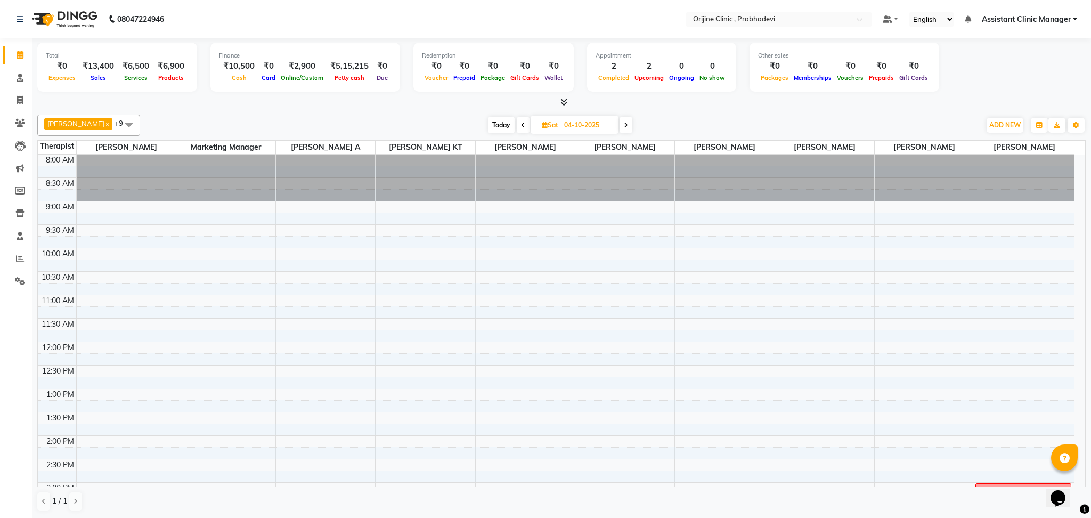
click at [517, 122] on span at bounding box center [523, 125] width 13 height 17
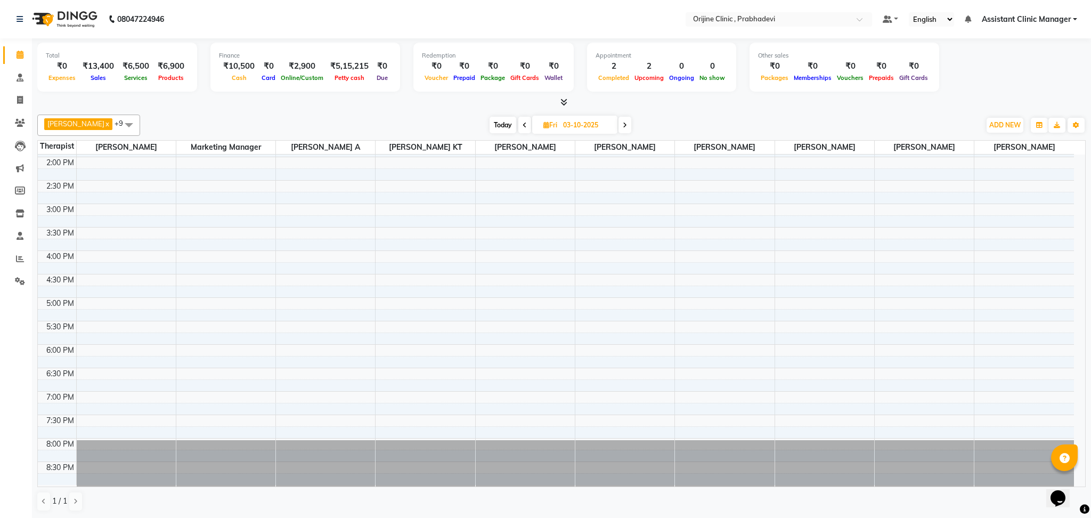
click at [522, 122] on icon at bounding box center [524, 125] width 4 height 6
click at [620, 131] on span at bounding box center [626, 125] width 13 height 17
type input "03-10-2025"
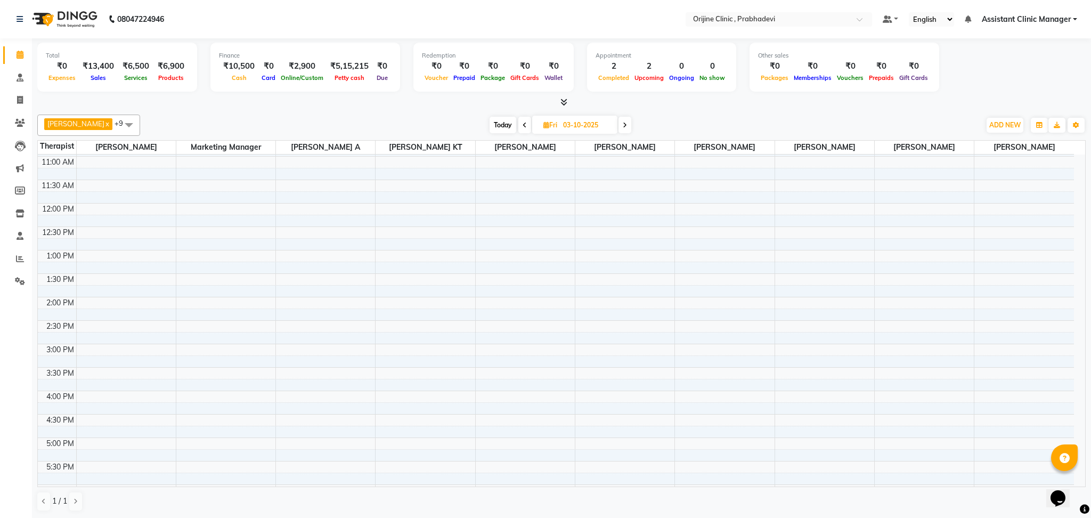
scroll to position [0, 0]
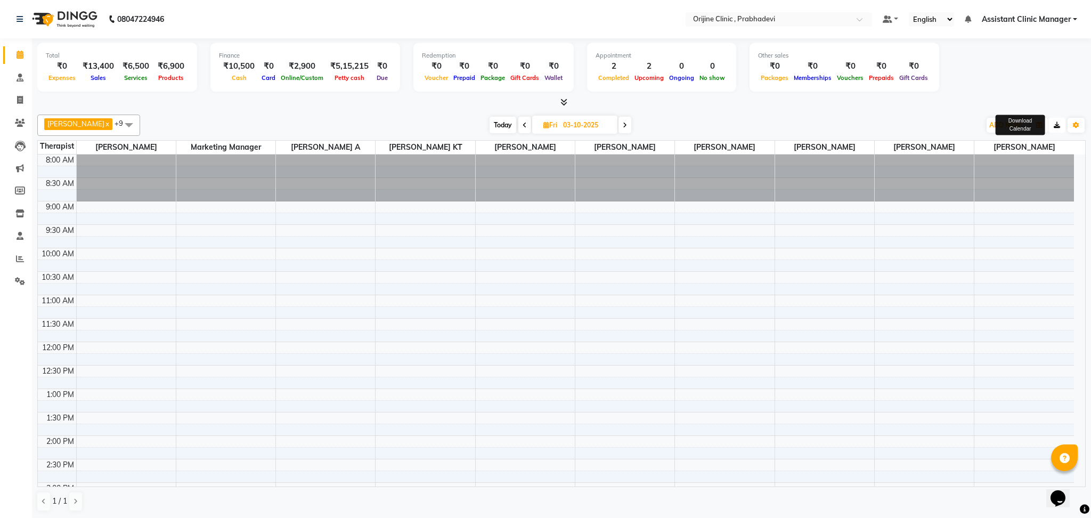
click at [1055, 126] on icon "button" at bounding box center [1056, 125] width 6 height 6
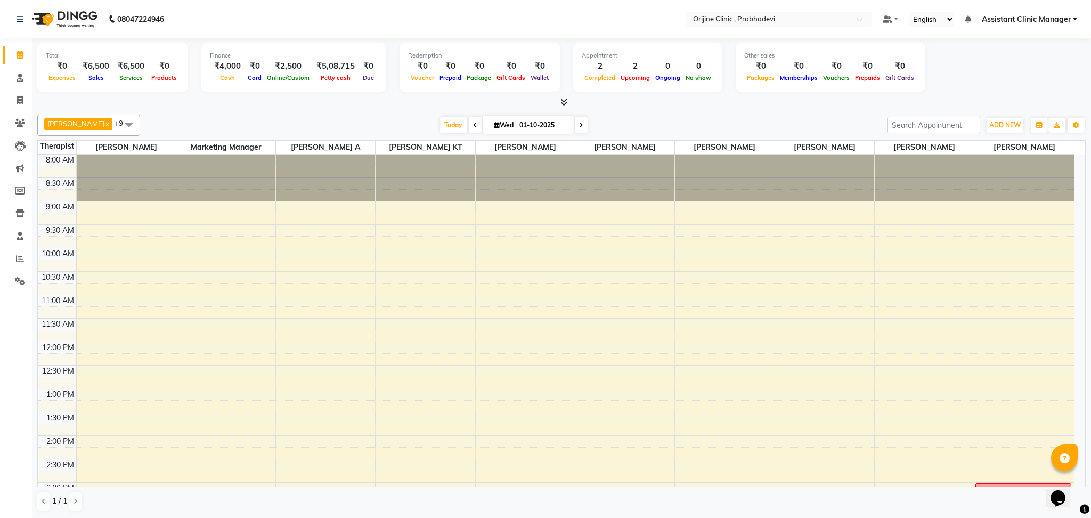
click at [575, 125] on span at bounding box center [581, 125] width 13 height 17
type input "02-10-2025"
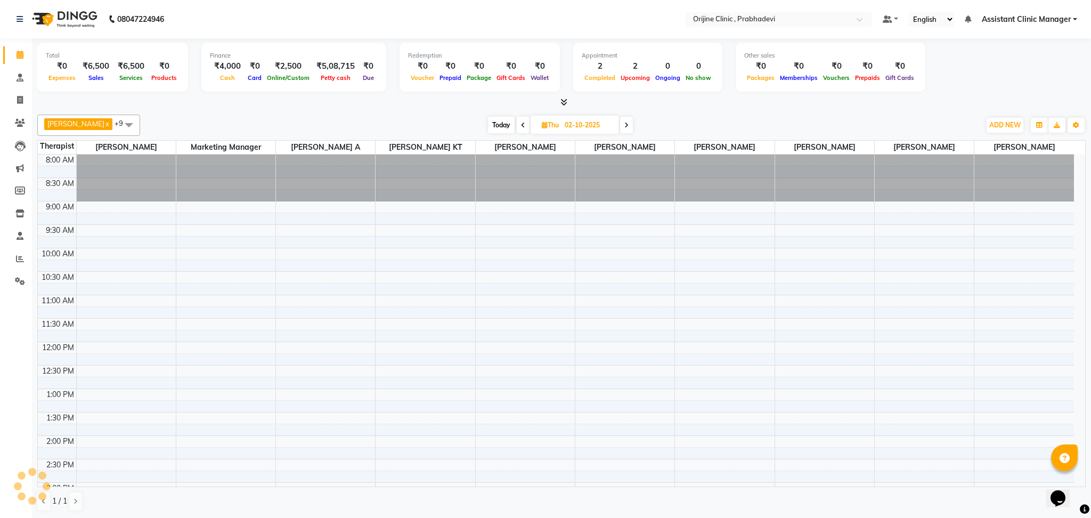
scroll to position [279, 0]
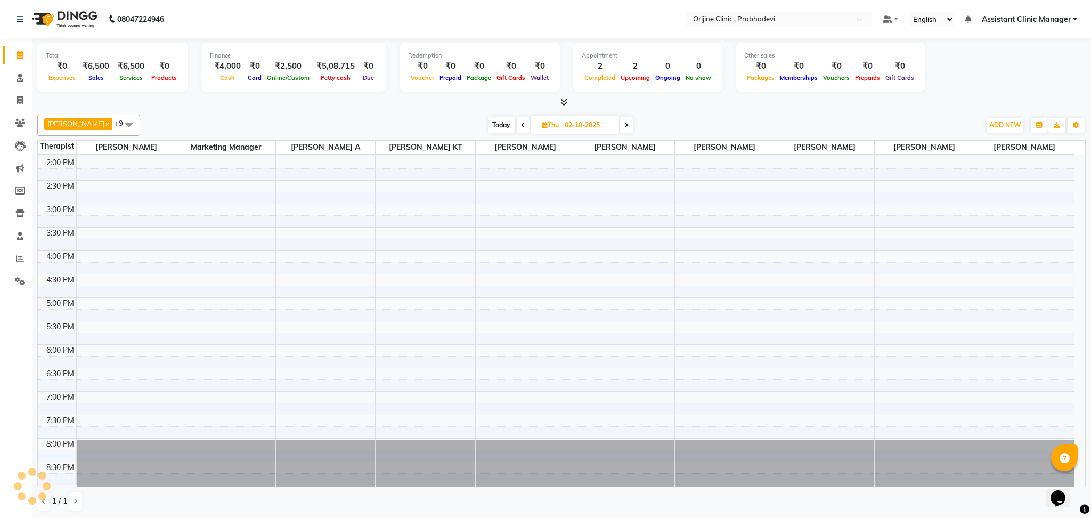
click at [571, 125] on input "02-10-2025" at bounding box center [587, 125] width 53 height 16
select select "10"
select select "2025"
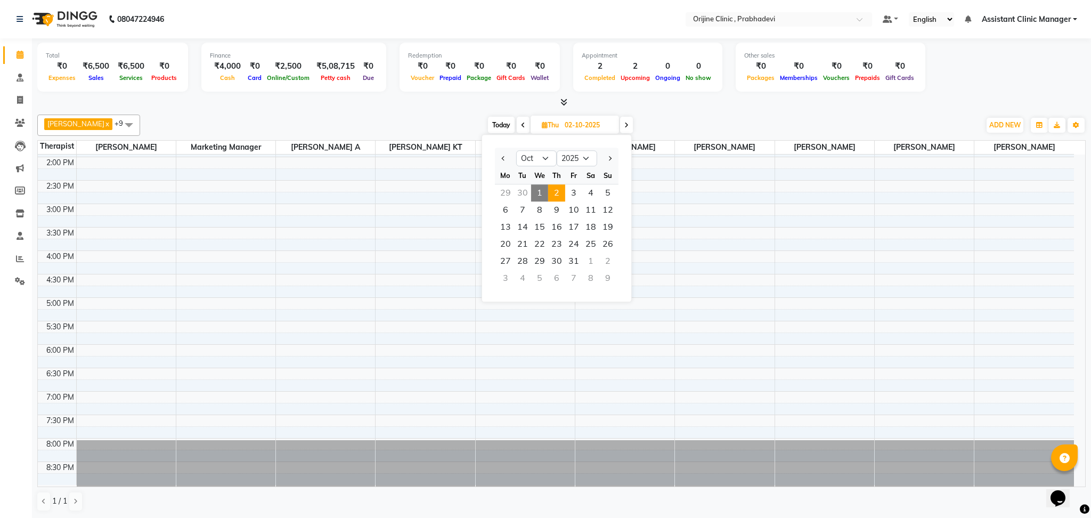
click at [624, 123] on icon at bounding box center [626, 125] width 4 height 6
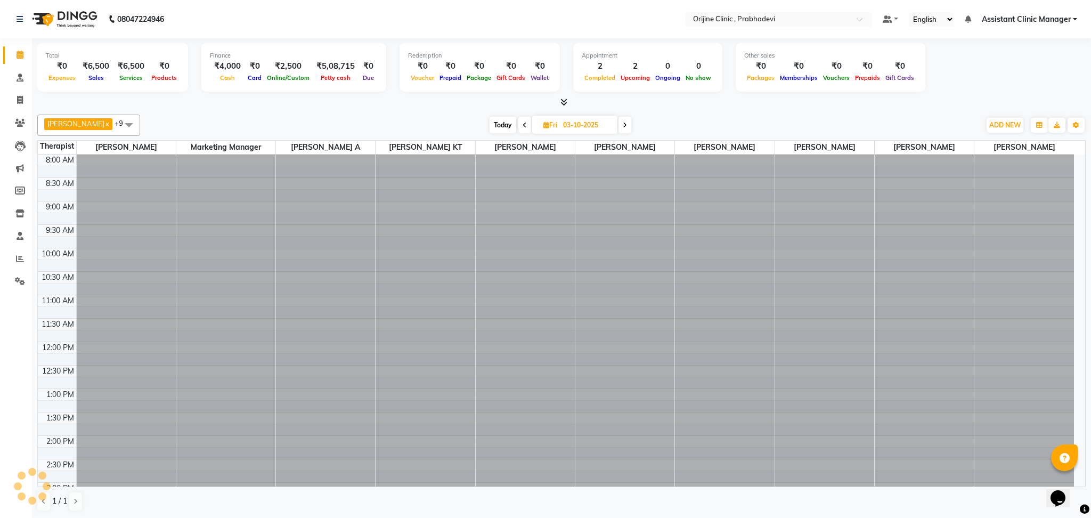
click at [618, 123] on span at bounding box center [624, 125] width 13 height 17
type input "04-10-2025"
